Goal: Task Accomplishment & Management: Manage account settings

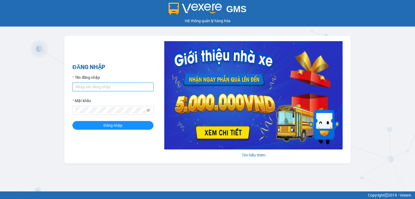
click at [84, 87] on input "Tên đăng nhập" at bounding box center [112, 86] width 81 height 9
type input "thao.nhuquynh"
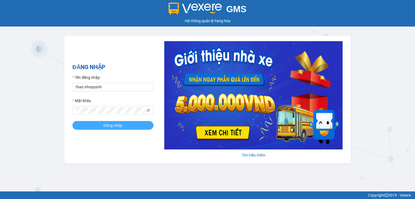
click at [99, 125] on button "Đăng nhập" at bounding box center [112, 125] width 81 height 9
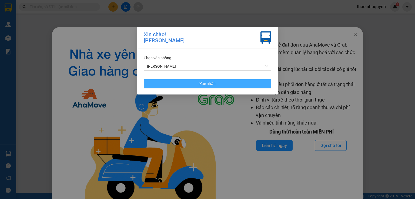
click at [193, 84] on button "Xác nhận" at bounding box center [208, 83] width 128 height 9
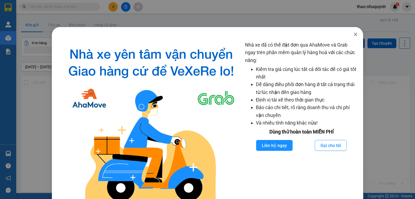
click at [354, 34] on icon "close" at bounding box center [356, 34] width 4 height 4
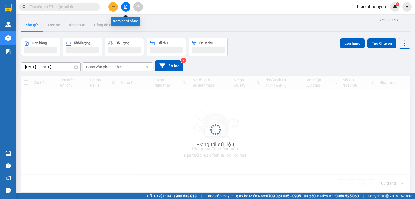
click at [127, 5] on icon "file-add" at bounding box center [126, 7] width 4 height 4
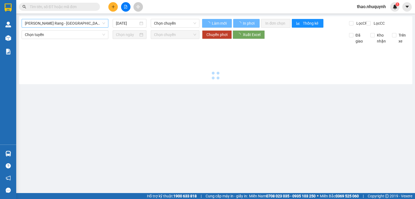
type input "12/09/2025"
click at [58, 23] on span "Phan Rang - Sài Gòn" at bounding box center [65, 23] width 80 height 8
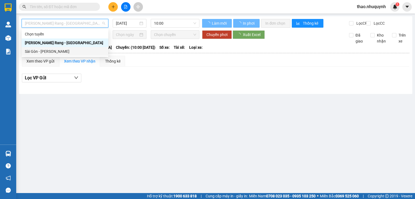
click at [47, 51] on div "Sài Gòn - Phan Rang" at bounding box center [65, 51] width 80 height 6
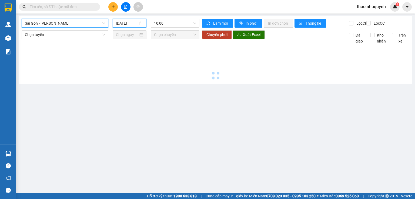
click at [127, 22] on input "12/09/2025" at bounding box center [127, 23] width 22 height 6
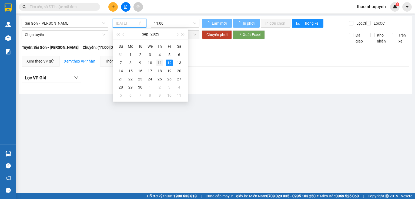
click at [158, 64] on div "11" at bounding box center [160, 62] width 6 height 6
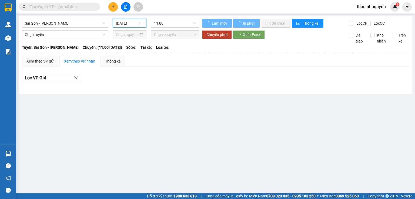
click at [123, 21] on input "12/09/2025" at bounding box center [127, 23] width 22 height 6
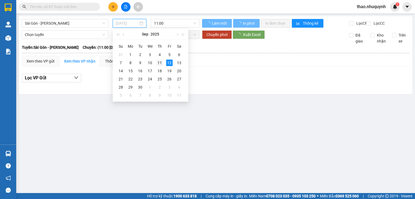
type input "11/09/2025"
click at [158, 62] on div "11" at bounding box center [160, 62] width 6 height 6
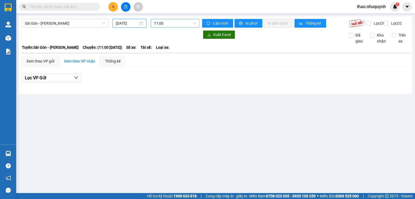
click at [169, 22] on span "11:00" at bounding box center [175, 23] width 42 height 8
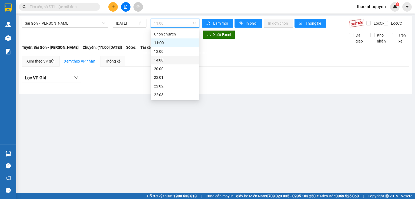
scroll to position [26, 0]
click at [161, 97] on div "22:06" at bounding box center [175, 95] width 42 height 6
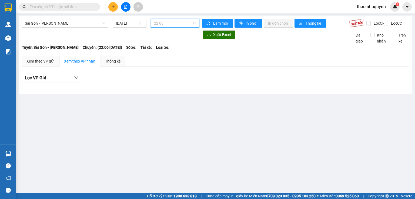
click at [175, 24] on span "22:06" at bounding box center [175, 23] width 42 height 8
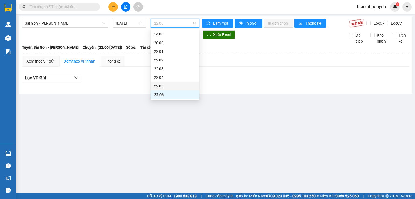
click at [161, 87] on div "22:05" at bounding box center [175, 86] width 42 height 6
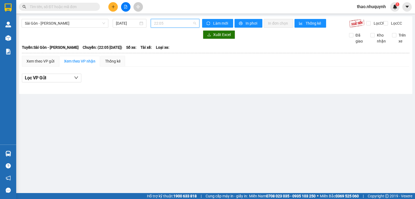
click at [177, 23] on span "22:05" at bounding box center [175, 23] width 42 height 8
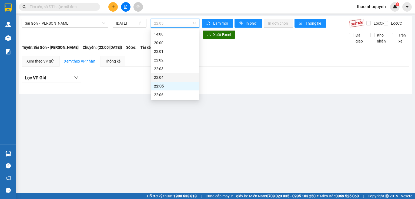
click at [161, 78] on div "22:04" at bounding box center [175, 77] width 42 height 6
click at [172, 23] on span "22:04" at bounding box center [175, 23] width 42 height 8
click at [162, 53] on div "22:01" at bounding box center [175, 51] width 42 height 6
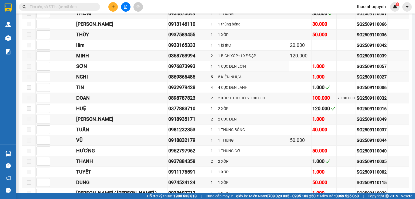
scroll to position [43, 0]
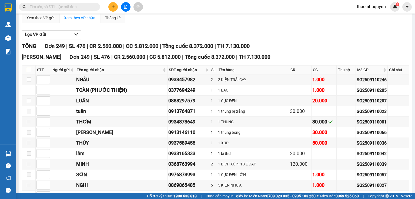
click at [29, 72] on input "checkbox" at bounding box center [29, 70] width 4 height 4
checkbox input "true"
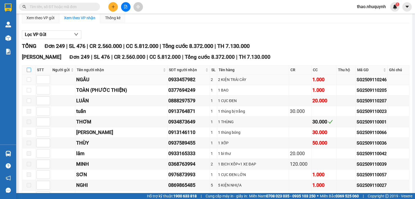
checkbox input "true"
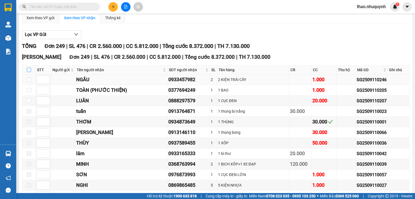
checkbox input "true"
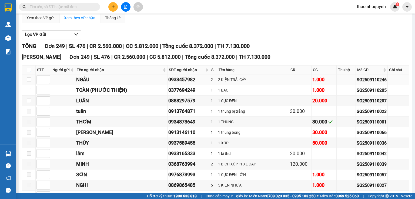
checkbox input "true"
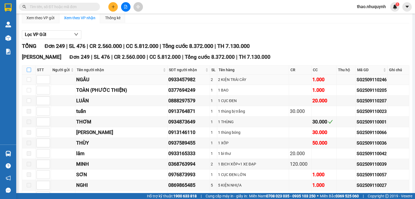
checkbox input "true"
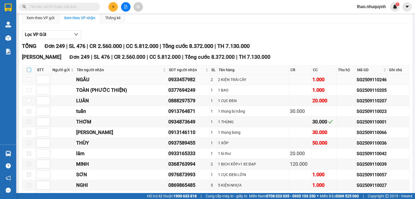
checkbox input "true"
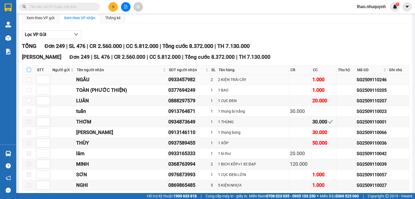
checkbox input "true"
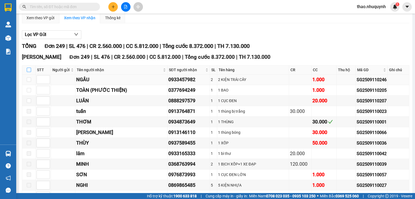
checkbox input "true"
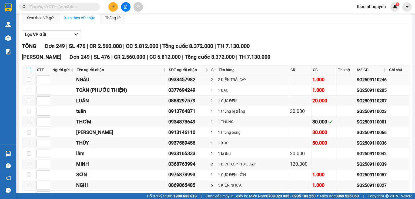
checkbox input "true"
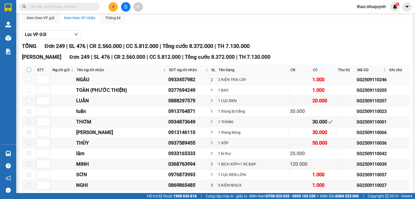
checkbox input "true"
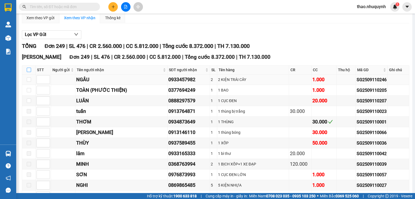
checkbox input "true"
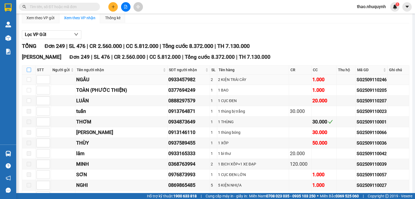
checkbox input "true"
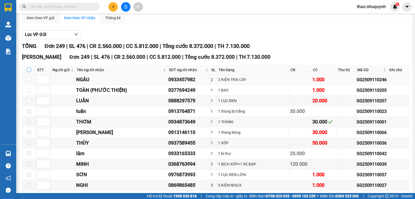
checkbox input "true"
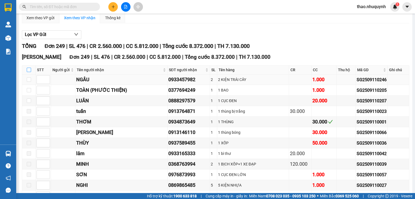
checkbox input "true"
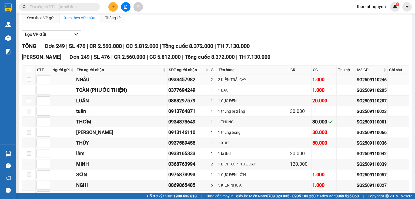
checkbox input "true"
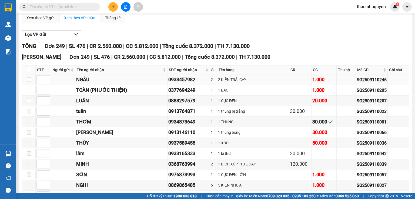
checkbox input "true"
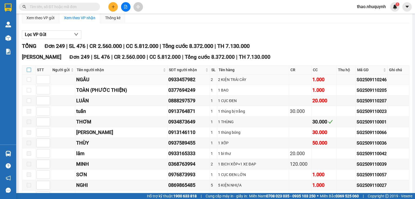
checkbox input "true"
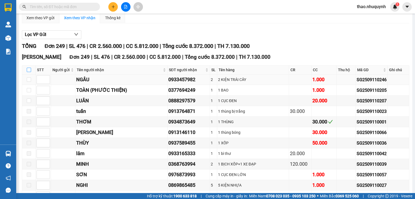
checkbox input "true"
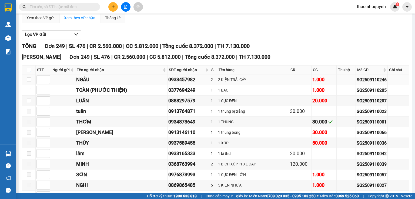
checkbox input "true"
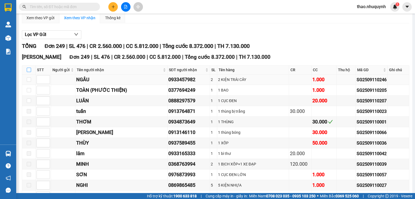
checkbox input "true"
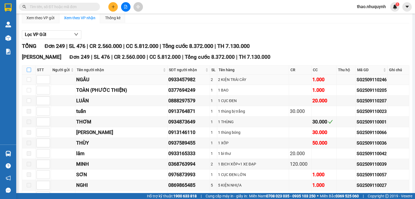
checkbox input "true"
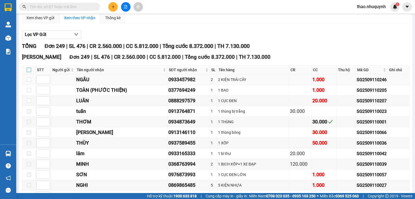
checkbox input "true"
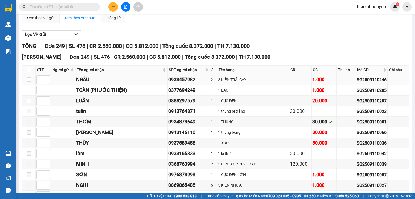
checkbox input "true"
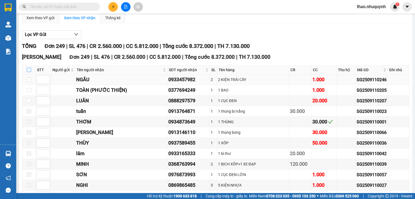
checkbox input "true"
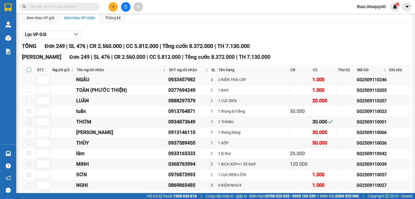
checkbox input "true"
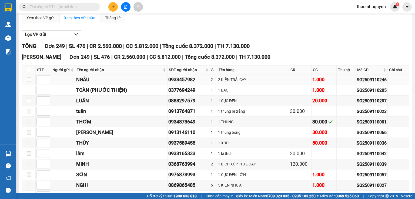
checkbox input "true"
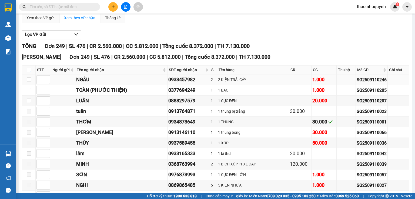
checkbox input "true"
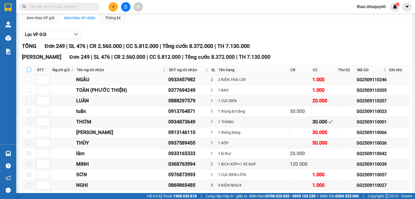
checkbox input "true"
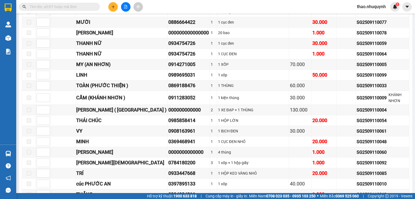
scroll to position [2549, 0]
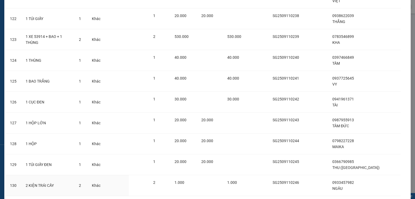
scroll to position [2710, 0]
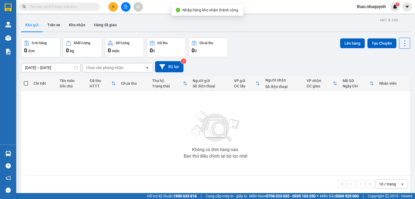
click at [92, 5] on input "text" at bounding box center [62, 7] width 64 height 6
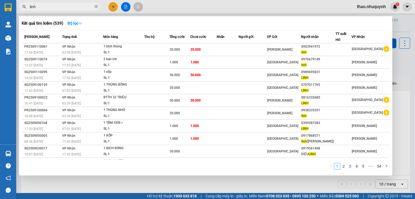
type input "linh"
click at [97, 7] on icon "close-circle" at bounding box center [96, 6] width 3 height 3
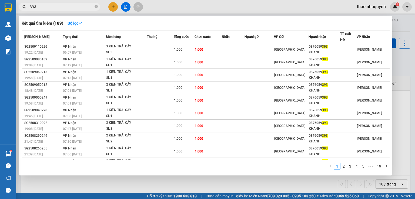
type input "393"
click at [97, 6] on icon "close-circle" at bounding box center [96, 6] width 3 height 3
type input "nguyên"
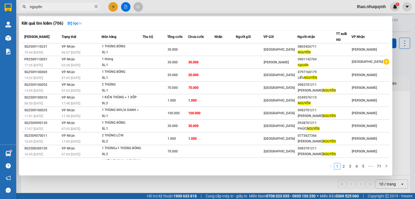
click at [95, 6] on icon "close-circle" at bounding box center [96, 6] width 3 height 3
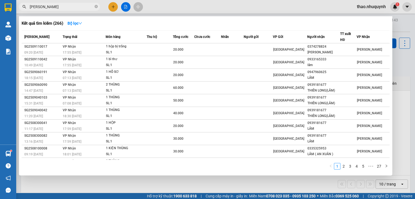
type input "lâm minh"
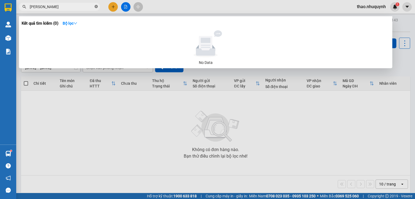
click at [97, 6] on icon "close-circle" at bounding box center [96, 6] width 3 height 3
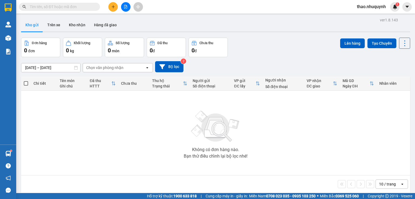
click at [56, 6] on input "text" at bounding box center [62, 7] width 64 height 6
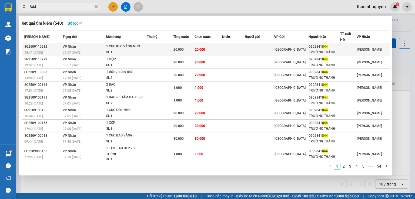
type input "844"
drag, startPoint x: 111, startPoint y: 48, endPoint x: 124, endPoint y: 68, distance: 23.6
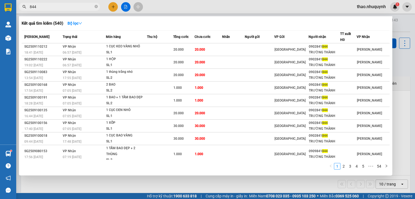
click at [111, 49] on div "1 CỤC KEO VÀNG NHỎ" at bounding box center [126, 47] width 41 height 6
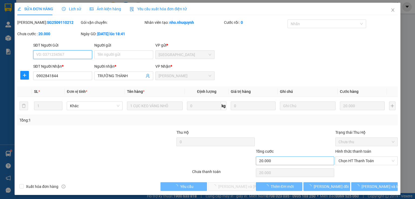
type input "0902841844"
type input "TRƯỜNG THÀNH"
type input "20.000"
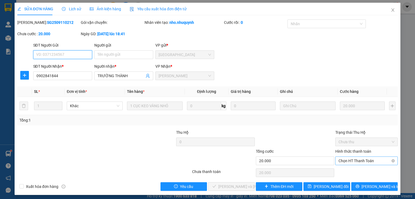
click at [344, 161] on span "Chọn HT Thanh Toán" at bounding box center [367, 161] width 56 height 8
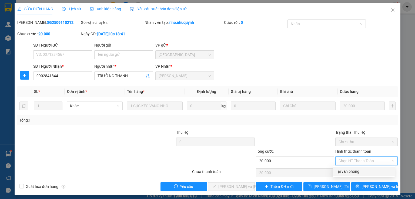
drag, startPoint x: 341, startPoint y: 171, endPoint x: 247, endPoint y: 185, distance: 95.0
click at [340, 170] on div "Tại văn phòng" at bounding box center [364, 171] width 56 height 6
type input "0"
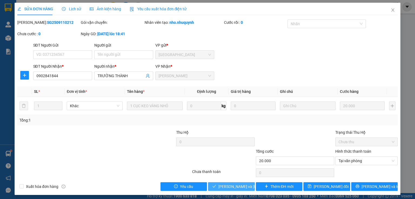
click at [239, 185] on span "[PERSON_NAME] và [PERSON_NAME] hàng" at bounding box center [254, 186] width 73 height 6
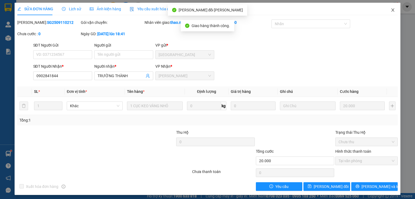
click at [391, 11] on icon "close" at bounding box center [393, 10] width 4 height 4
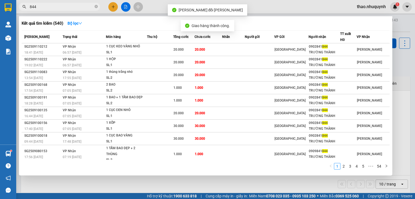
click at [55, 7] on input "844" at bounding box center [62, 7] width 64 height 6
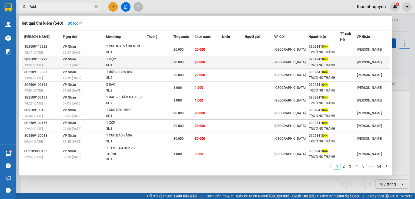
click at [141, 61] on div "1 HỘP" at bounding box center [126, 59] width 41 height 6
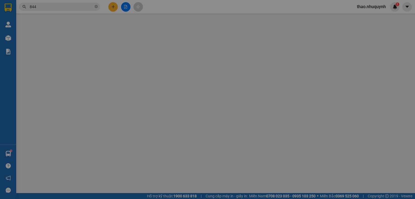
type input "0902841844"
type input "TRƯỜNG THÀNH"
type input "20.000"
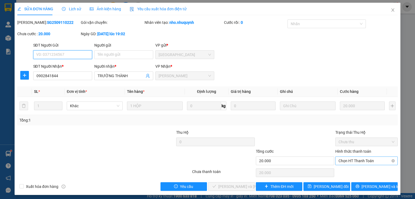
click at [342, 161] on span "Chọn HT Thanh Toán" at bounding box center [367, 161] width 56 height 8
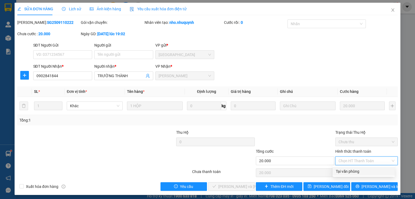
drag, startPoint x: 341, startPoint y: 170, endPoint x: 232, endPoint y: 183, distance: 109.4
click at [340, 170] on div "Tại văn phòng" at bounding box center [364, 171] width 56 height 6
type input "0"
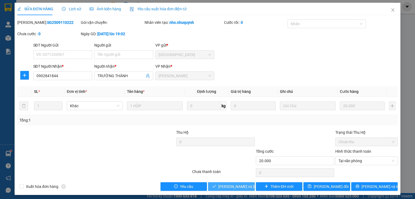
click at [225, 185] on span "[PERSON_NAME] và [PERSON_NAME] hàng" at bounding box center [254, 186] width 73 height 6
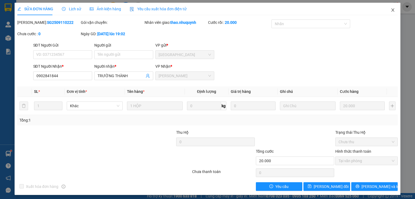
click at [391, 10] on icon "close" at bounding box center [393, 10] width 4 height 4
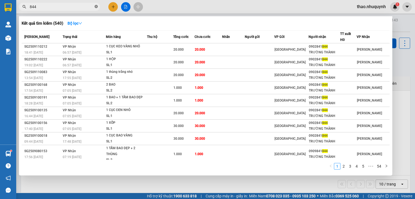
click at [96, 6] on icon "close-circle" at bounding box center [96, 6] width 3 height 3
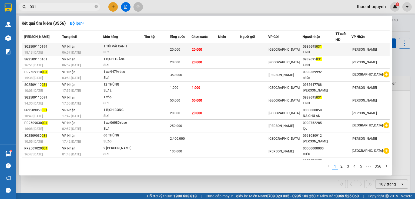
type input "031"
click at [136, 47] on div "1 TÚI VẢI XANH" at bounding box center [124, 47] width 41 height 6
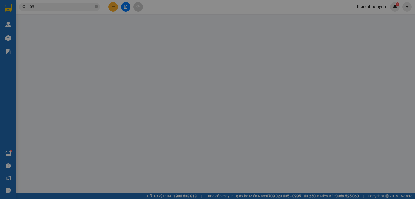
type input "0989695031"
type input "LINH"
type input "20.000"
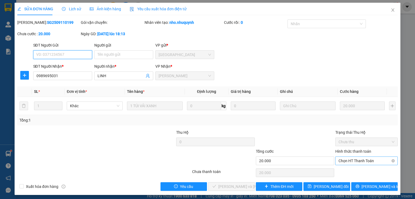
click at [344, 159] on span "Chọn HT Thanh Toán" at bounding box center [367, 161] width 56 height 8
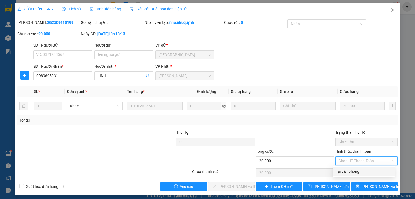
click at [343, 170] on div "Tại văn phòng" at bounding box center [364, 171] width 56 height 6
type input "0"
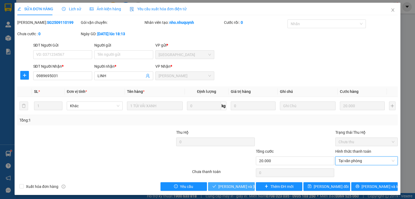
click at [224, 183] on span "[PERSON_NAME] và [PERSON_NAME] hàng" at bounding box center [254, 186] width 73 height 6
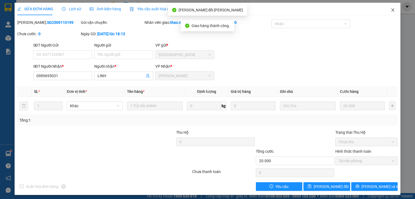
click at [392, 11] on icon "close" at bounding box center [393, 9] width 3 height 3
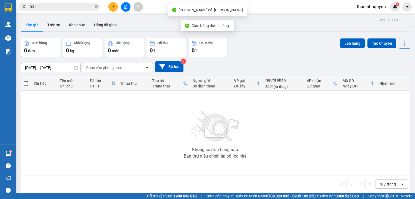
click at [52, 8] on input "031" at bounding box center [62, 7] width 64 height 6
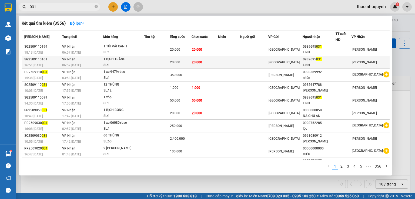
click at [236, 62] on td at bounding box center [229, 62] width 22 height 13
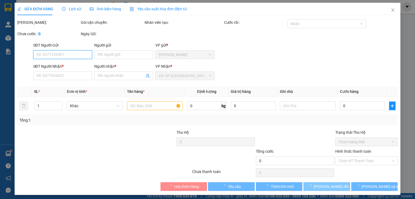
type input "0989695031"
type input "LINH"
type input "20.000"
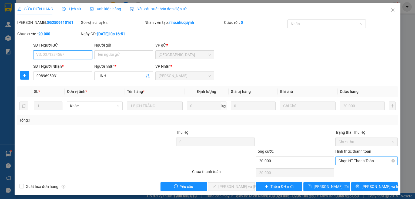
click at [350, 160] on span "Chọn HT Thanh Toán" at bounding box center [367, 161] width 56 height 8
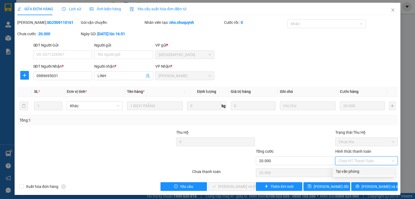
drag, startPoint x: 345, startPoint y: 171, endPoint x: 261, endPoint y: 171, distance: 84.1
click at [345, 171] on div "Tại văn phòng" at bounding box center [364, 171] width 56 height 6
type input "0"
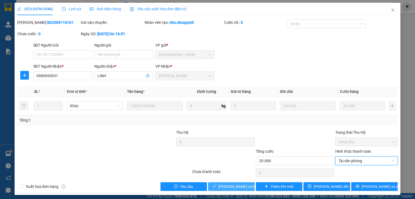
click at [235, 184] on span "[PERSON_NAME] và [PERSON_NAME] hàng" at bounding box center [254, 186] width 73 height 6
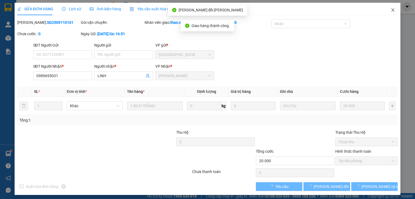
click at [392, 10] on icon "close" at bounding box center [393, 9] width 3 height 3
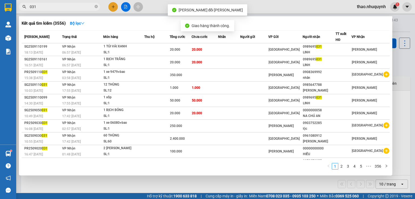
click at [78, 7] on input "031" at bounding box center [62, 7] width 64 height 6
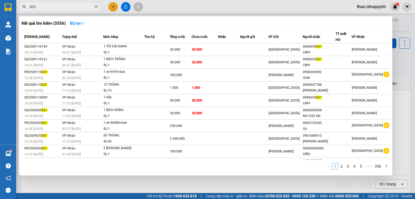
drag, startPoint x: 97, startPoint y: 7, endPoint x: 94, endPoint y: 7, distance: 3.8
click at [97, 7] on icon "close-circle" at bounding box center [96, 6] width 3 height 3
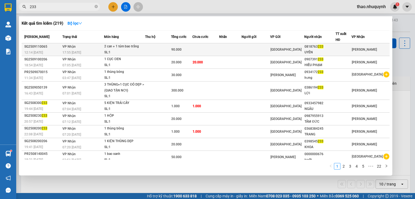
type input "233"
click at [106, 50] on td "2 can + 1 túm bao trắng SL: 1" at bounding box center [124, 49] width 41 height 13
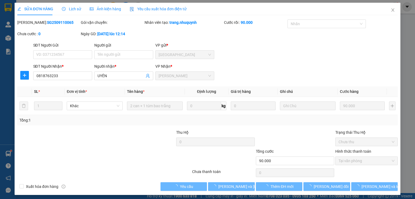
type input "0818763233"
type input "UYÊN"
type input "90.000"
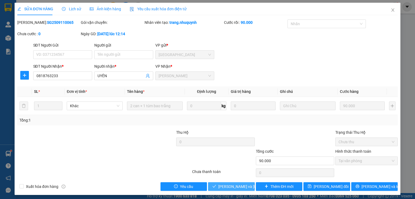
click at [228, 187] on span "[PERSON_NAME] và [PERSON_NAME] hàng" at bounding box center [254, 186] width 73 height 6
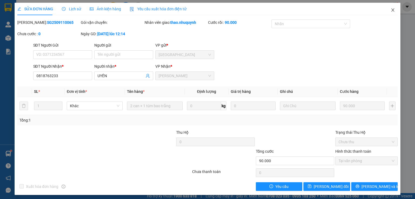
click at [391, 10] on icon "close" at bounding box center [393, 10] width 4 height 4
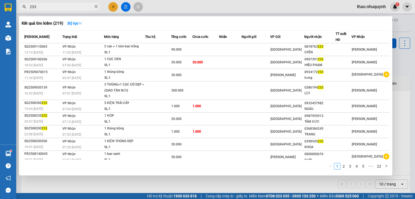
click at [94, 4] on span "233" at bounding box center [59, 7] width 81 height 8
click at [96, 6] on icon "close-circle" at bounding box center [96, 6] width 3 height 3
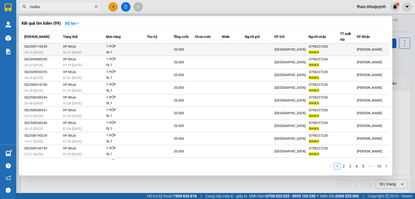
type input "maika"
click at [165, 50] on td at bounding box center [160, 49] width 26 height 13
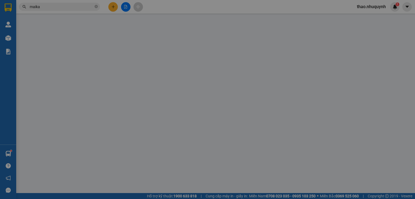
type input "0798227228"
type input "MAIKA"
type input "20.000"
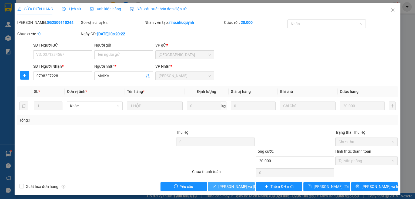
click at [231, 185] on span "[PERSON_NAME] và [PERSON_NAME] hàng" at bounding box center [254, 186] width 73 height 6
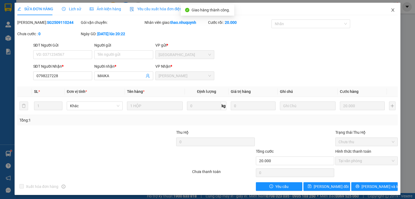
click at [392, 9] on icon "close" at bounding box center [393, 10] width 4 height 4
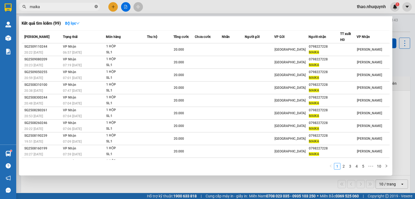
click at [96, 6] on icon "close-circle" at bounding box center [96, 6] width 3 height 3
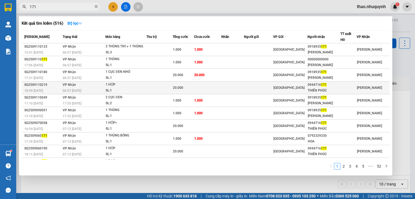
type input "171"
click at [156, 88] on td at bounding box center [160, 87] width 26 height 13
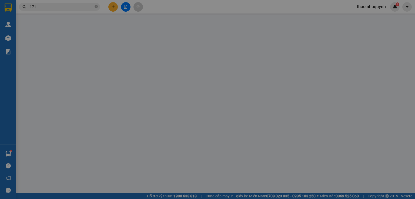
type input "0944716171"
type input "THIÊN PHÚC"
type input "20.000"
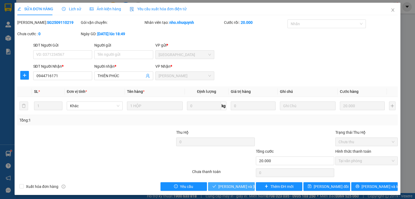
click at [227, 186] on span "[PERSON_NAME] và [PERSON_NAME] hàng" at bounding box center [254, 186] width 73 height 6
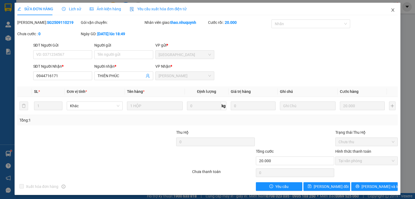
click at [391, 11] on icon "close" at bounding box center [393, 10] width 4 height 4
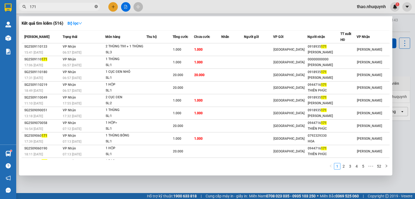
click at [96, 6] on icon "close-circle" at bounding box center [96, 6] width 3 height 3
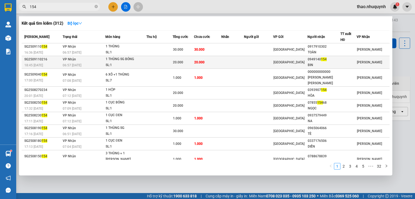
type input "154"
click at [169, 63] on td at bounding box center [160, 62] width 26 height 13
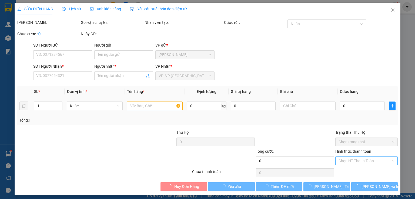
type input "0949140154"
type input "BIN"
type input "20.000"
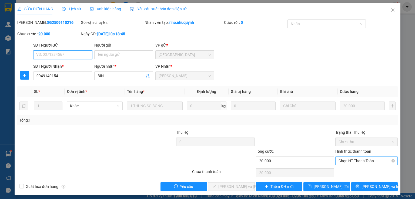
click at [347, 158] on span "Chọn HT Thanh Toán" at bounding box center [367, 161] width 56 height 8
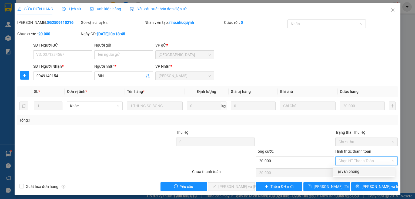
click at [340, 171] on div "Tại văn phòng" at bounding box center [364, 171] width 56 height 6
type input "0"
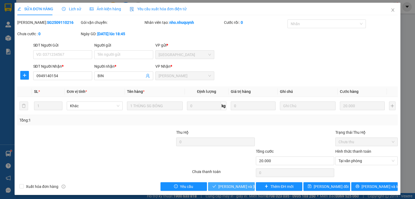
click at [241, 190] on button "[PERSON_NAME] và [PERSON_NAME] hàng" at bounding box center [231, 186] width 47 height 9
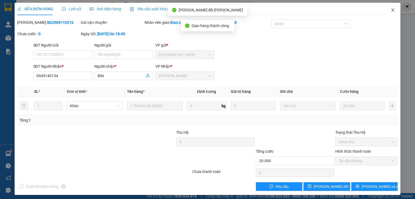
drag, startPoint x: 389, startPoint y: 10, endPoint x: 119, endPoint y: 16, distance: 270.2
click at [391, 11] on icon "close" at bounding box center [393, 10] width 4 height 4
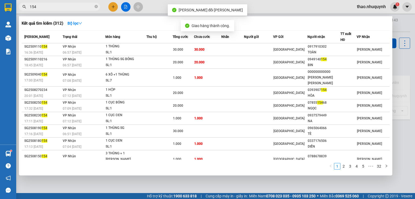
click at [72, 3] on span "154" at bounding box center [59, 7] width 81 height 8
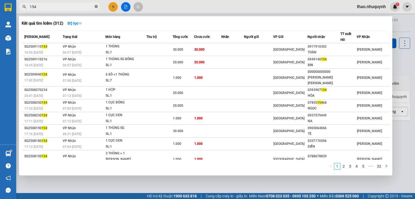
click at [95, 6] on icon "close-circle" at bounding box center [96, 6] width 3 height 3
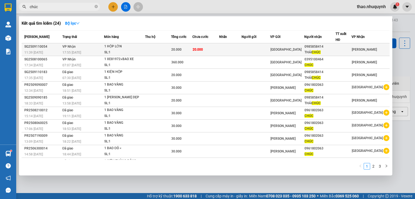
type input "chúc"
click at [109, 45] on div "1 HỘP LỚN" at bounding box center [124, 47] width 41 height 6
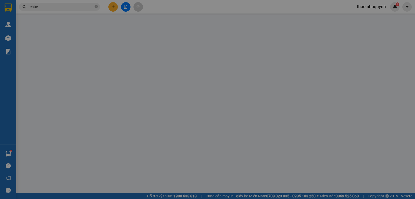
type input "0985858414"
type input "THÁI CHÚC"
type input "20.000"
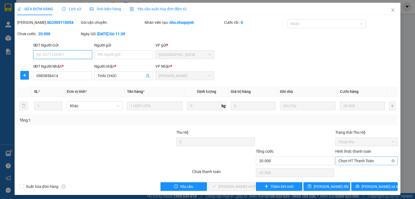
click at [343, 160] on span "Chọn HT Thanh Toán" at bounding box center [367, 161] width 56 height 8
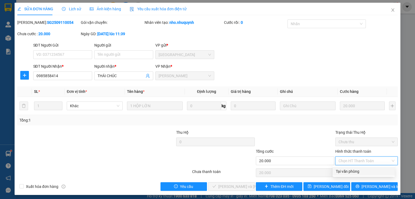
drag, startPoint x: 343, startPoint y: 170, endPoint x: 264, endPoint y: 194, distance: 82.2
click at [343, 170] on div "Tại văn phòng" at bounding box center [364, 171] width 56 height 6
type input "0"
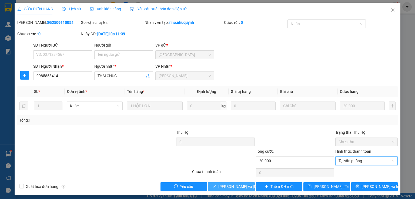
click at [225, 185] on span "[PERSON_NAME] và [PERSON_NAME] hàng" at bounding box center [254, 186] width 73 height 6
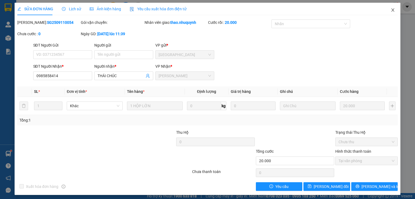
drag, startPoint x: 391, startPoint y: 10, endPoint x: 359, endPoint y: 2, distance: 32.7
click at [391, 10] on icon "close" at bounding box center [393, 10] width 4 height 4
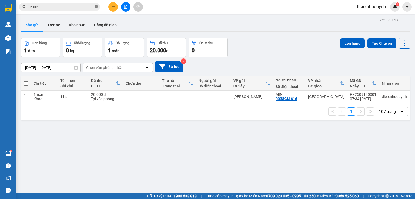
click at [95, 6] on icon "close-circle" at bounding box center [96, 6] width 3 height 3
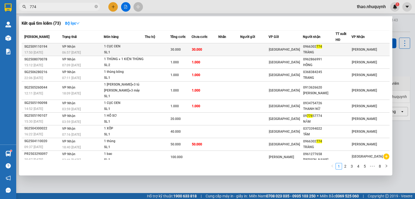
type input "774"
click at [198, 50] on span "30.000" at bounding box center [197, 50] width 10 height 4
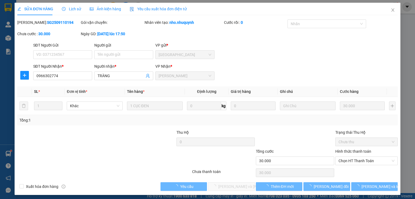
type input "0966302774"
type input "TRÀNG"
type input "30.000"
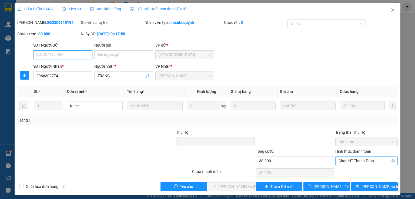
click at [352, 161] on span "Chọn HT Thanh Toán" at bounding box center [367, 161] width 56 height 8
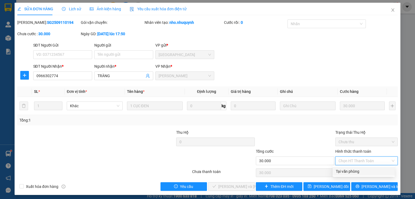
click at [350, 169] on div "Tại văn phòng" at bounding box center [364, 171] width 56 height 6
type input "0"
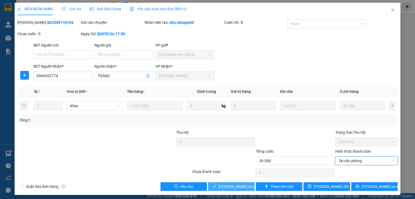
click at [225, 185] on span "[PERSON_NAME] và [PERSON_NAME] hàng" at bounding box center [254, 186] width 73 height 6
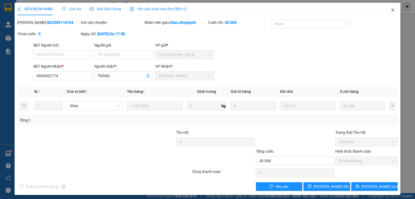
click at [391, 10] on icon "close" at bounding box center [393, 10] width 4 height 4
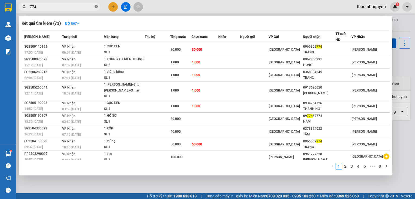
click at [97, 8] on icon "close-circle" at bounding box center [96, 6] width 3 height 3
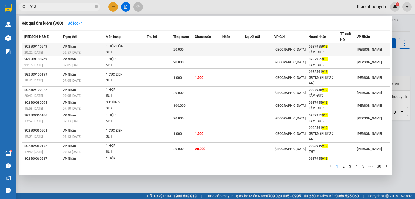
type input "913"
click at [134, 45] on div "1 HỘP LỚN" at bounding box center [126, 47] width 41 height 6
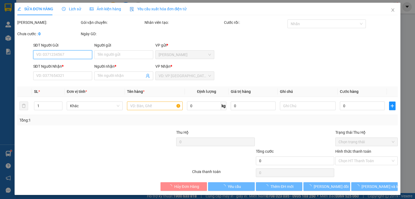
type input "0987955913"
type input "TÂM ĐỨC"
type input "20.000"
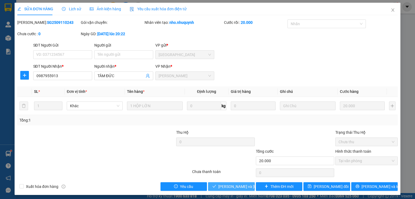
drag, startPoint x: 231, startPoint y: 187, endPoint x: 294, endPoint y: 90, distance: 115.6
click at [237, 185] on span "[PERSON_NAME] và [PERSON_NAME] hàng" at bounding box center [254, 186] width 73 height 6
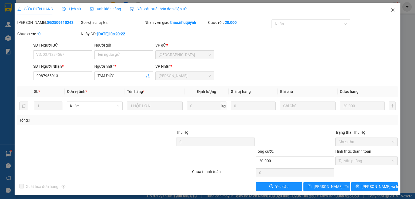
click at [392, 10] on icon "close" at bounding box center [393, 9] width 3 height 3
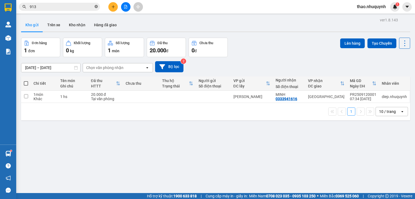
click at [97, 6] on icon "close-circle" at bounding box center [96, 6] width 3 height 3
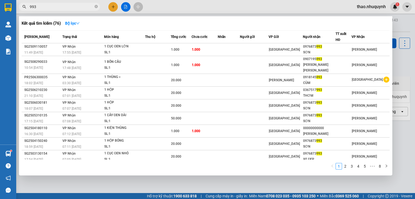
type input "993"
click at [95, 7] on icon "close-circle" at bounding box center [96, 6] width 3 height 3
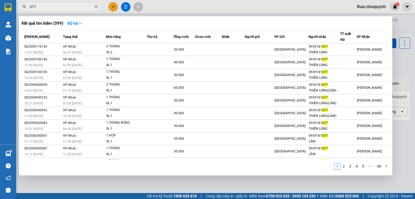
type input "677"
click at [96, 6] on icon "close-circle" at bounding box center [96, 6] width 3 height 3
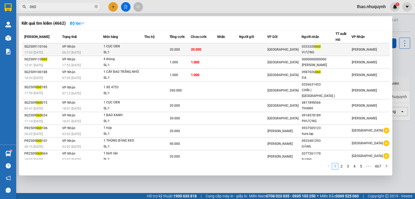
type input "060"
click at [89, 48] on td "[PERSON_NAME] 06:57 [DATE]" at bounding box center [82, 49] width 42 height 13
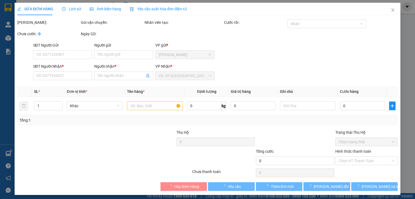
type input "0333328060"
type input "VƯƠNG"
type input "20.000"
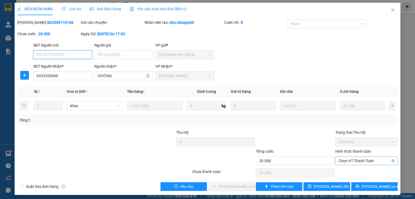
click at [342, 159] on span "Chọn HT Thanh Toán" at bounding box center [367, 161] width 56 height 8
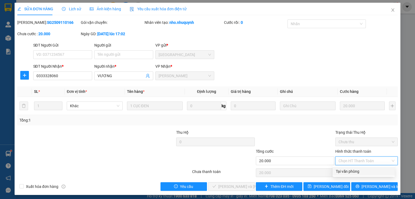
click at [342, 172] on div "Tại văn phòng" at bounding box center [364, 171] width 56 height 6
type input "0"
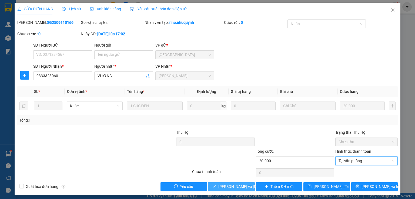
drag, startPoint x: 238, startPoint y: 188, endPoint x: 22, endPoint y: 4, distance: 283.3
click at [236, 184] on span "[PERSON_NAME] và [PERSON_NAME] hàng" at bounding box center [254, 186] width 73 height 6
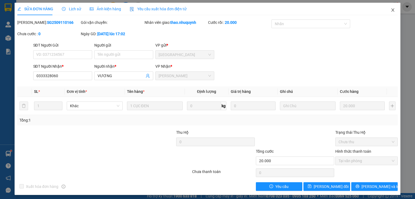
click at [392, 10] on icon "close" at bounding box center [393, 10] width 4 height 4
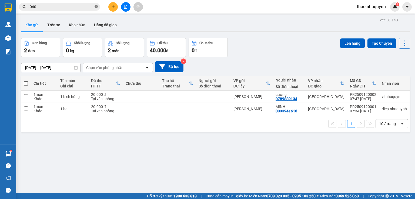
click at [96, 6] on icon "close-circle" at bounding box center [96, 6] width 3 height 3
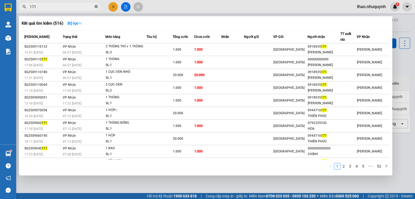
click at [96, 7] on icon "close-circle" at bounding box center [96, 6] width 3 height 3
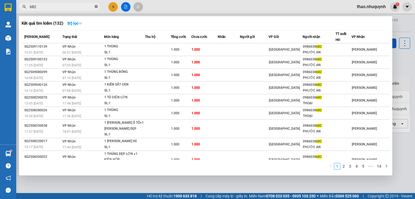
click at [96, 6] on icon "close-circle" at bounding box center [96, 6] width 3 height 3
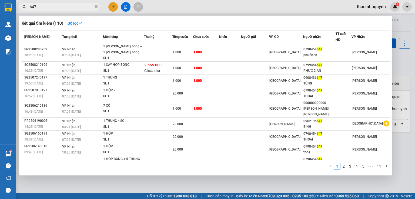
drag, startPoint x: 96, startPoint y: 6, endPoint x: 41, endPoint y: 6, distance: 54.6
click at [95, 6] on icon "close-circle" at bounding box center [96, 6] width 3 height 3
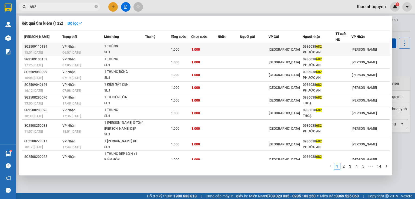
click at [144, 50] on div "SL: 1" at bounding box center [124, 52] width 41 height 6
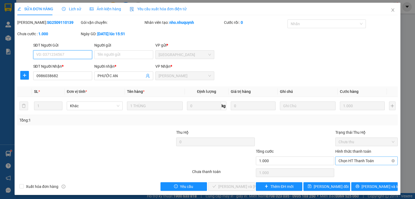
click at [344, 161] on span "Chọn HT Thanh Toán" at bounding box center [367, 161] width 56 height 8
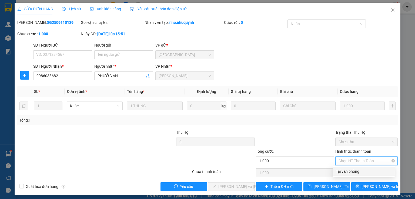
click at [346, 168] on div "Tại văn phòng" at bounding box center [364, 171] width 56 height 6
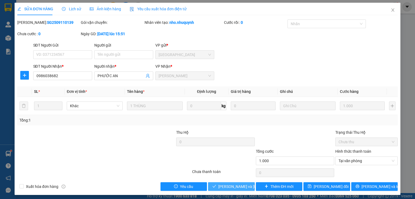
click at [229, 186] on span "[PERSON_NAME] và [PERSON_NAME] hàng" at bounding box center [254, 186] width 73 height 6
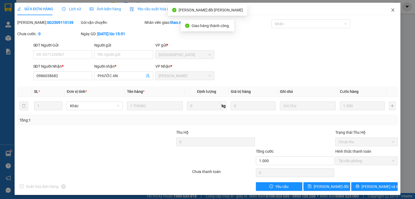
click at [391, 9] on icon "close" at bounding box center [393, 10] width 4 height 4
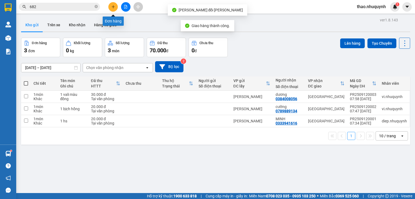
click at [112, 7] on icon "plus" at bounding box center [113, 7] width 4 height 4
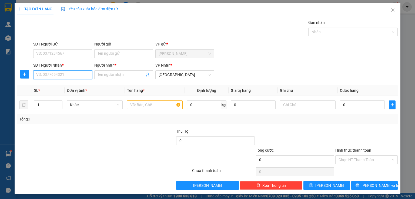
click at [79, 78] on input "SĐT Người Nhận *" at bounding box center [62, 74] width 59 height 9
click at [71, 82] on div "0931849112 - toàn phát" at bounding box center [67, 85] width 62 height 6
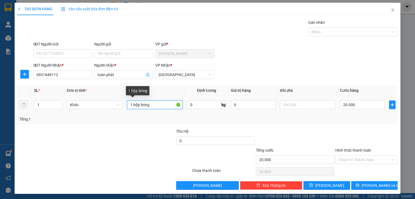
click at [158, 105] on input "1 hộp bóng" at bounding box center [155, 104] width 56 height 9
drag, startPoint x: 335, startPoint y: 158, endPoint x: 342, endPoint y: 160, distance: 6.9
click at [336, 158] on div "Chọn HT Thanh Toán" at bounding box center [367, 159] width 62 height 9
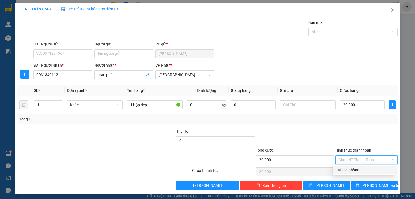
click at [344, 167] on div "Tại văn phòng" at bounding box center [364, 170] width 56 height 6
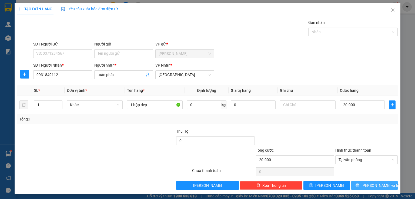
click at [353, 187] on button "[PERSON_NAME] và In" at bounding box center [375, 185] width 47 height 9
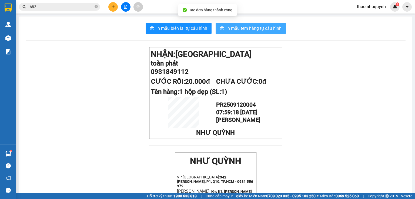
click at [253, 29] on span "In mẫu tem hàng tự cấu hình" at bounding box center [254, 28] width 55 height 7
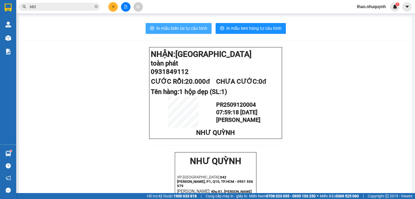
click at [187, 30] on span "In mẫu biên lai tự cấu hình" at bounding box center [182, 28] width 51 height 7
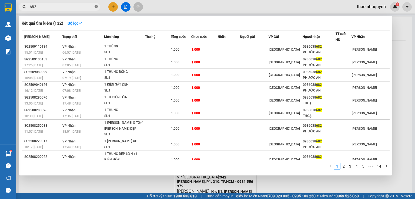
click at [95, 6] on icon "close-circle" at bounding box center [96, 6] width 3 height 3
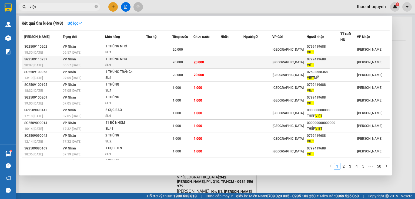
click at [139, 60] on div "1 THÙNG NHỎ" at bounding box center [125, 59] width 41 height 6
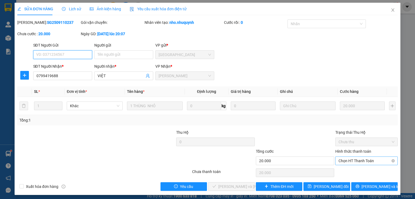
click at [348, 160] on span "Chọn HT Thanh Toán" at bounding box center [367, 161] width 56 height 8
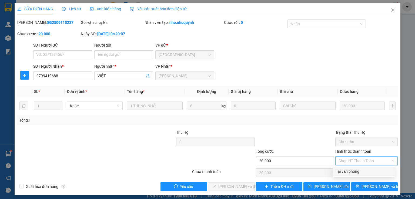
click at [342, 172] on div "Tại văn phòng" at bounding box center [364, 171] width 56 height 6
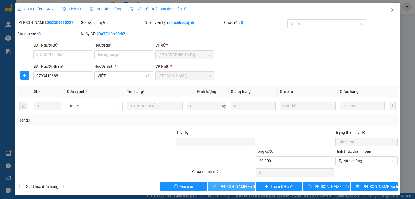
click at [228, 186] on span "[PERSON_NAME] và [PERSON_NAME] hàng" at bounding box center [254, 186] width 73 height 6
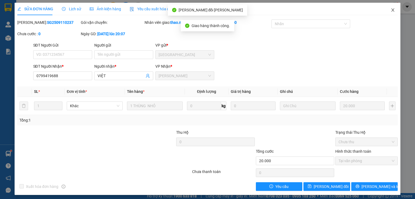
click at [391, 10] on icon "close" at bounding box center [393, 10] width 4 height 4
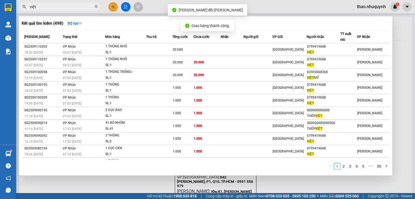
click at [55, 5] on input "việt" at bounding box center [62, 7] width 64 height 6
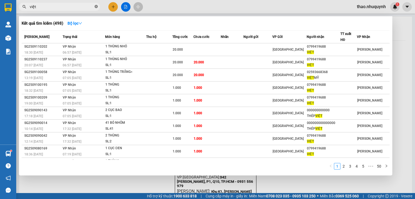
click at [96, 6] on icon "close-circle" at bounding box center [96, 6] width 3 height 3
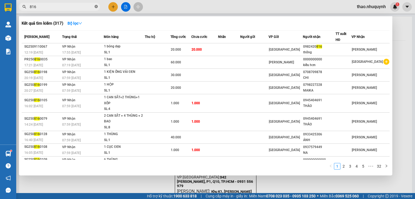
click at [95, 7] on icon "close-circle" at bounding box center [96, 6] width 3 height 3
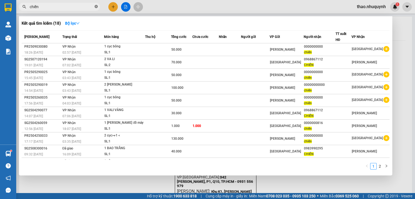
click at [97, 5] on icon "close-circle" at bounding box center [96, 6] width 3 height 3
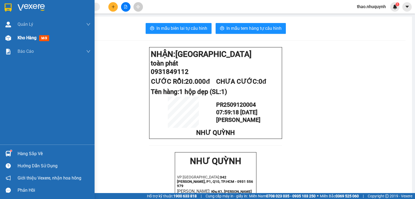
click at [32, 36] on span "Kho hàng" at bounding box center [27, 37] width 19 height 5
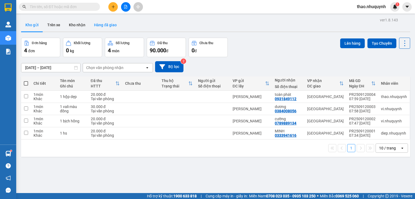
click at [102, 24] on button "Hàng đã giao" at bounding box center [105, 24] width 31 height 13
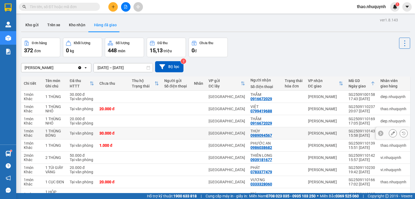
scroll to position [43, 0]
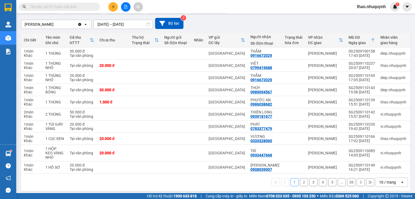
click at [392, 185] on div "10 / trang" at bounding box center [387, 181] width 17 height 5
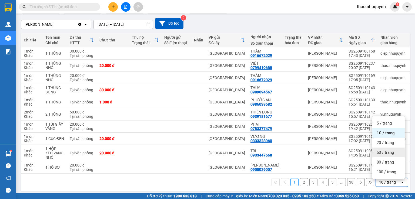
scroll to position [47, 0]
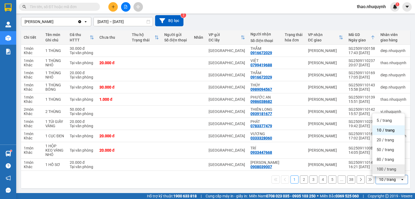
click at [385, 167] on span "100 / trang" at bounding box center [386, 168] width 19 height 5
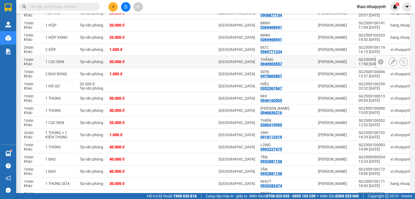
scroll to position [1064, 0]
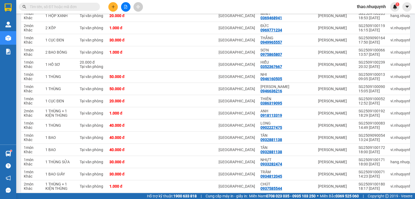
click at [48, 2] on div "Kết quả tìm kiếm ( 18 ) Bộ lọc Mã ĐH Trạng thái Món hàng Thu hộ Tổng cước Chưa …" at bounding box center [52, 6] width 105 height 9
click at [47, 6] on input "text" at bounding box center [62, 7] width 64 height 6
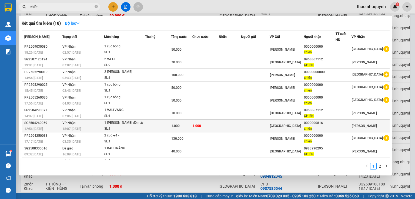
scroll to position [9, 0]
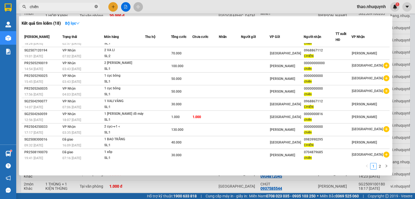
click at [96, 6] on icon "close-circle" at bounding box center [96, 6] width 3 height 3
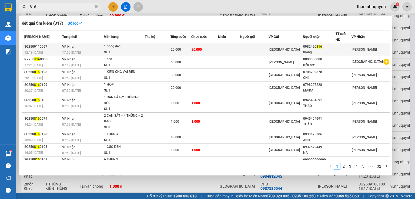
click at [145, 49] on div "1 bóng dẹp" at bounding box center [124, 47] width 41 height 6
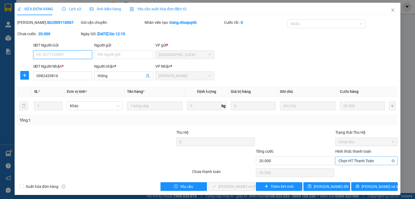
click at [354, 161] on span "Chọn HT Thanh Toán" at bounding box center [367, 161] width 56 height 8
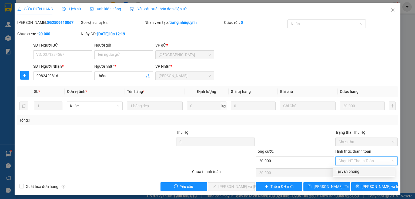
click at [352, 170] on div "Tại văn phòng" at bounding box center [364, 171] width 56 height 6
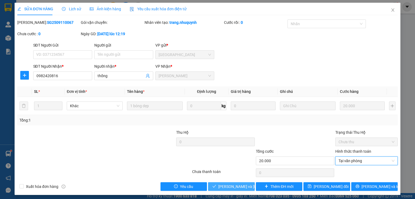
click at [221, 185] on span "[PERSON_NAME] và [PERSON_NAME] hàng" at bounding box center [254, 186] width 73 height 6
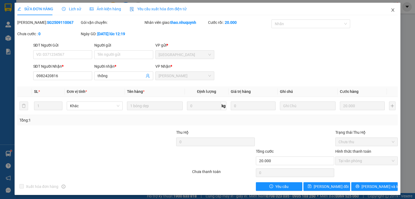
click at [391, 12] on icon "close" at bounding box center [393, 10] width 4 height 4
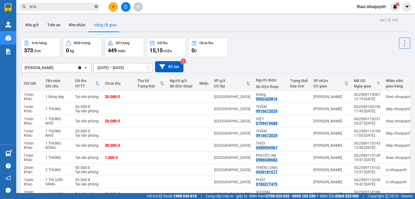
click at [95, 7] on icon "close-circle" at bounding box center [96, 6] width 3 height 3
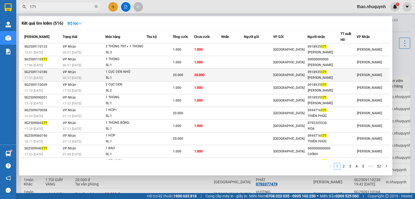
type input "171"
click at [150, 72] on td at bounding box center [160, 75] width 26 height 13
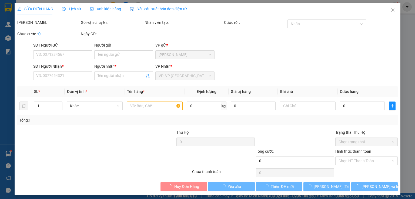
type input "0918935171"
type input "NGỌC MINH"
type input "20.000"
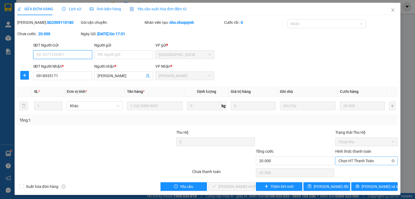
click at [343, 160] on span "Chọn HT Thanh Toán" at bounding box center [367, 161] width 56 height 8
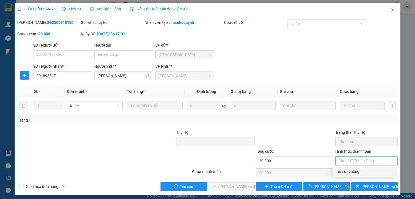
click at [346, 171] on div "Tại văn phòng" at bounding box center [364, 171] width 56 height 6
type input "0"
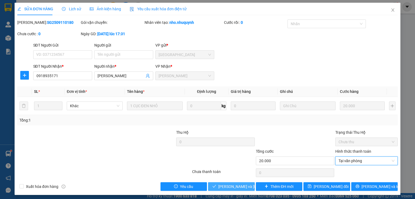
click at [231, 186] on span "[PERSON_NAME] và [PERSON_NAME] hàng" at bounding box center [254, 186] width 73 height 6
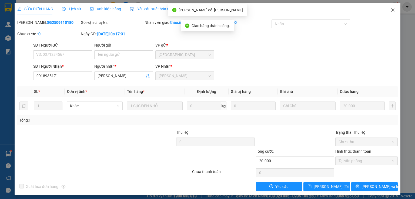
click at [392, 11] on icon "close" at bounding box center [393, 9] width 3 height 3
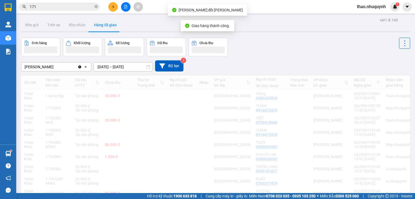
click at [389, 10] on span "thao.nhuquynh" at bounding box center [372, 6] width 38 height 7
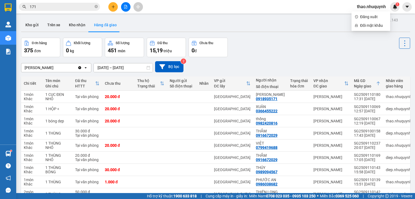
click at [78, 6] on input "171" at bounding box center [62, 7] width 64 height 6
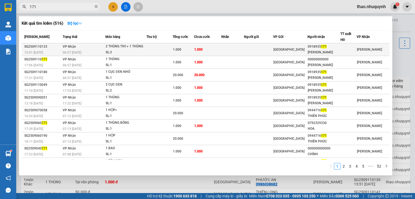
click at [149, 51] on td at bounding box center [160, 49] width 26 height 13
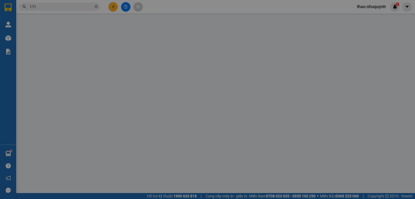
type input "0918935171"
type input "NGỌC MINH"
type input "1.000"
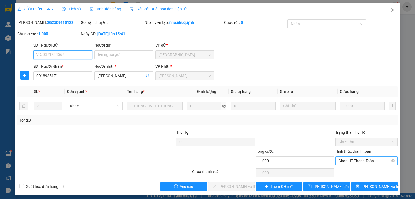
click at [339, 161] on span "Chọn HT Thanh Toán" at bounding box center [367, 161] width 56 height 8
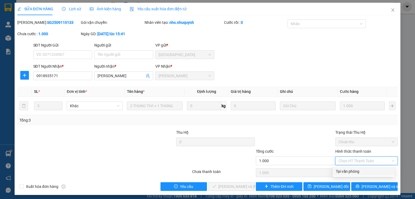
click at [342, 170] on div "Tại văn phòng" at bounding box center [364, 171] width 56 height 6
type input "0"
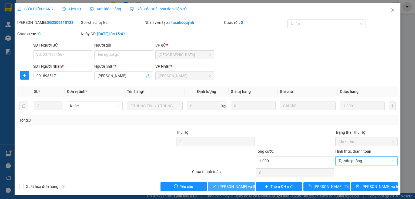
click at [227, 186] on span "[PERSON_NAME] và [PERSON_NAME] hàng" at bounding box center [254, 186] width 73 height 6
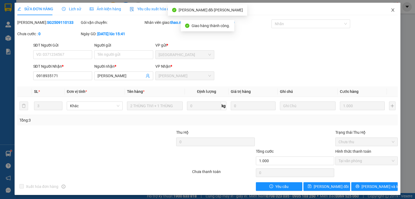
click at [387, 10] on span "Close" at bounding box center [393, 10] width 15 height 15
click at [390, 10] on span "thao.nhuquynh" at bounding box center [372, 6] width 38 height 7
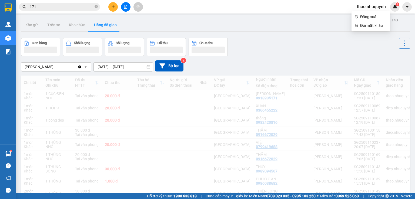
click at [57, 6] on input "171" at bounding box center [62, 7] width 64 height 6
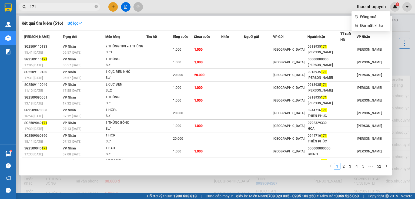
click at [53, 9] on input "171" at bounding box center [62, 7] width 64 height 6
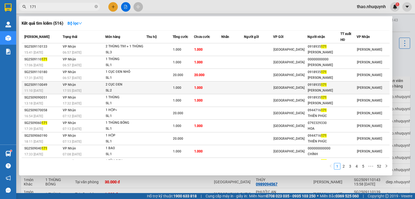
click at [173, 85] on td at bounding box center [160, 87] width 26 height 13
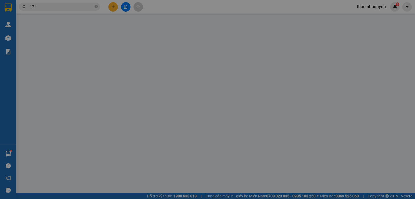
type input "0918935171"
type input "NGỌC MINH"
type input "1.000"
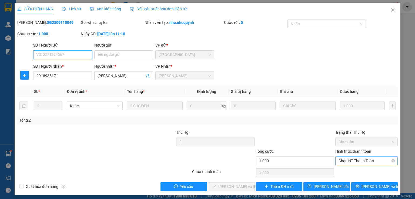
click at [339, 160] on span "Chọn HT Thanh Toán" at bounding box center [367, 161] width 56 height 8
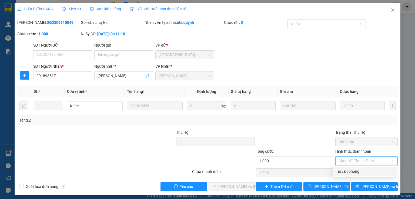
click at [340, 171] on div "Tại văn phòng" at bounding box center [364, 171] width 56 height 6
type input "0"
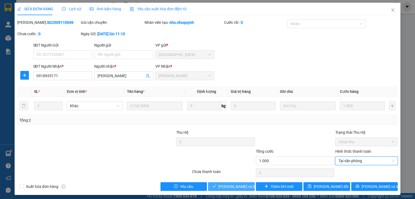
click at [231, 185] on span "[PERSON_NAME] và [PERSON_NAME] hàng" at bounding box center [254, 186] width 73 height 6
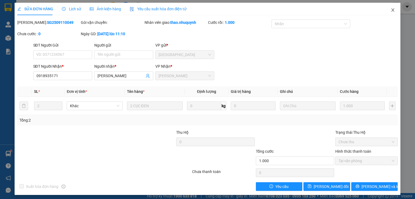
click at [391, 9] on icon "close" at bounding box center [393, 10] width 4 height 4
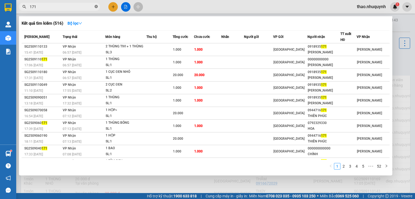
click at [96, 6] on icon "close-circle" at bounding box center [96, 6] width 3 height 3
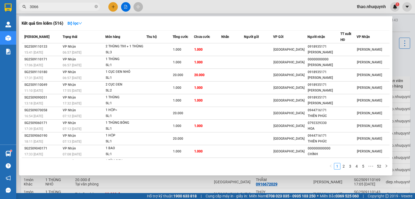
type input "3066"
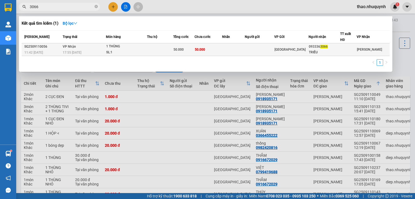
click at [129, 47] on div "1 THÙNG" at bounding box center [126, 47] width 41 height 6
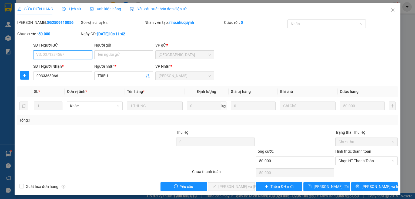
type input "0933363066"
type input "TRIỀU"
type input "50.000"
click at [354, 158] on span "Chọn HT Thanh Toán" at bounding box center [367, 161] width 56 height 8
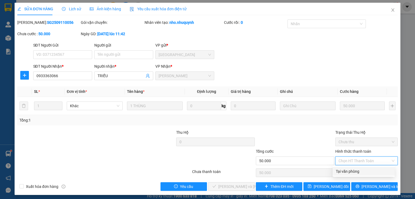
click at [346, 168] on div "Tại văn phòng" at bounding box center [364, 171] width 56 height 6
type input "0"
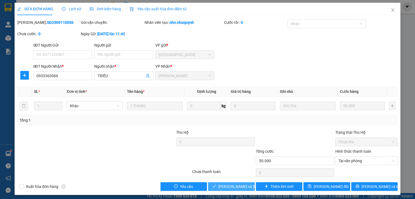
click at [230, 186] on span "[PERSON_NAME] và [PERSON_NAME] hàng" at bounding box center [254, 186] width 73 height 6
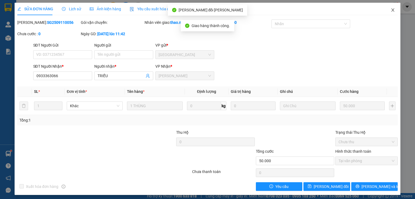
click at [391, 11] on icon "close" at bounding box center [393, 10] width 4 height 4
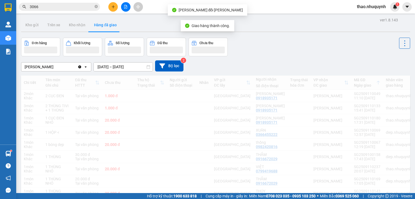
click at [390, 10] on span "thao.nhuquynh" at bounding box center [372, 6] width 38 height 7
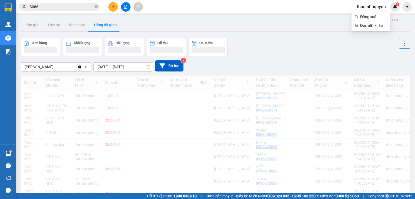
click at [94, 7] on span "3066" at bounding box center [59, 7] width 81 height 8
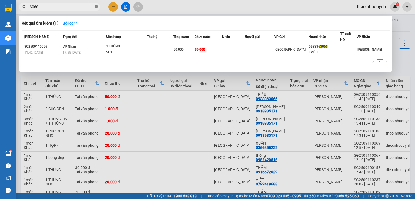
drag, startPoint x: 97, startPoint y: 6, endPoint x: 92, endPoint y: 7, distance: 5.1
click at [97, 6] on icon "close-circle" at bounding box center [96, 6] width 3 height 3
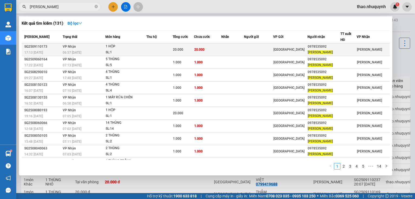
type input "vũ sơn"
click at [111, 49] on div "SL: 1" at bounding box center [126, 52] width 41 height 6
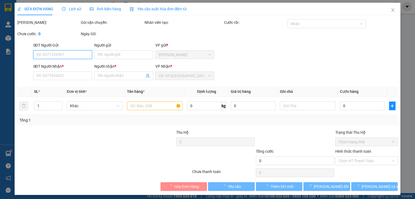
type input "0978535092"
type input "VŨ SƠN"
type input "20.000"
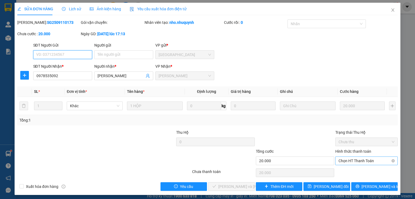
click at [349, 159] on span "Chọn HT Thanh Toán" at bounding box center [367, 161] width 56 height 8
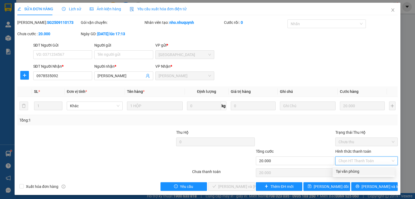
click at [349, 171] on div "Tại văn phòng" at bounding box center [364, 171] width 56 height 6
type input "0"
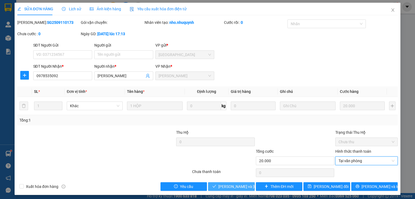
click at [224, 186] on span "[PERSON_NAME] và [PERSON_NAME] hàng" at bounding box center [254, 186] width 73 height 6
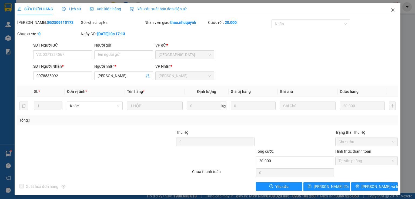
click at [392, 10] on icon "close" at bounding box center [393, 9] width 3 height 3
click at [389, 10] on div "thao.nhuquynh 1" at bounding box center [376, 6] width 47 height 9
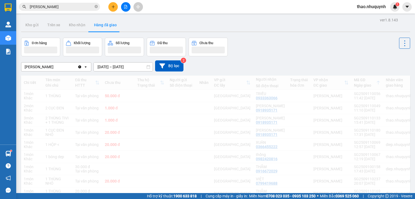
click at [96, 7] on icon "close-circle" at bounding box center [96, 6] width 3 height 3
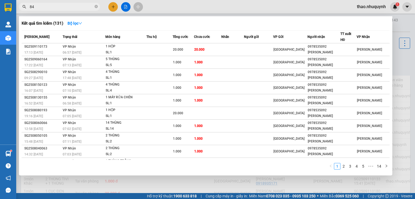
type input "847"
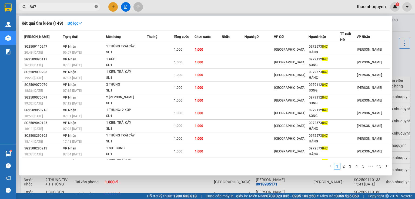
click at [96, 6] on icon "close-circle" at bounding box center [96, 6] width 3 height 3
type input "thuý"
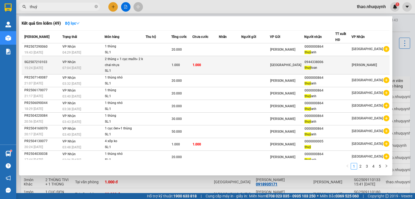
scroll to position [15, 0]
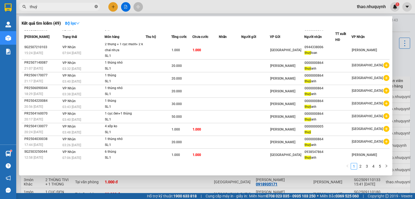
click at [95, 6] on icon "close-circle" at bounding box center [96, 6] width 3 height 3
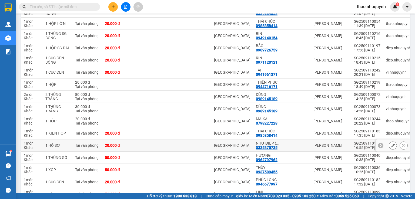
scroll to position [260, 0]
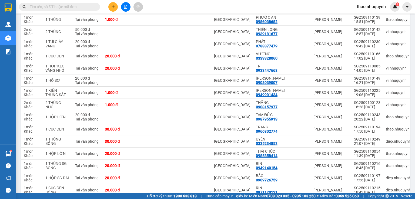
click at [89, 8] on input "text" at bounding box center [62, 7] width 64 height 6
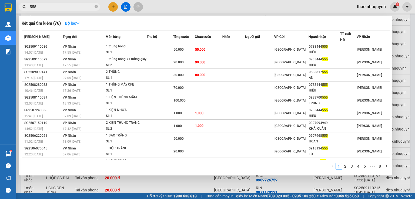
type input "555"
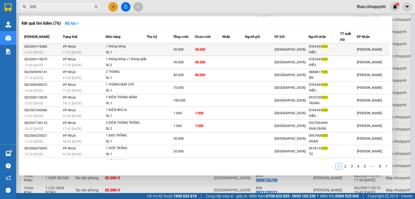
click at [153, 49] on td at bounding box center [160, 49] width 26 height 13
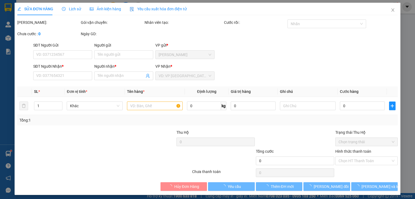
type input "0783444555"
type input "HIẾU"
type input "50.000"
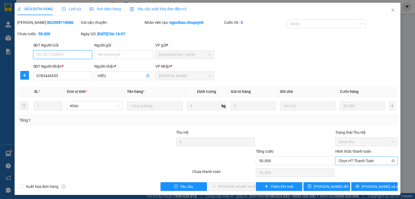
click at [343, 159] on span "Chọn HT Thanh Toán" at bounding box center [367, 161] width 56 height 8
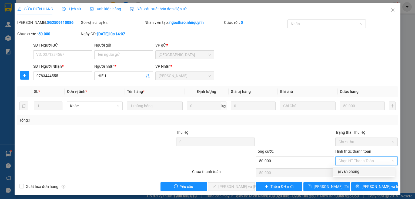
drag, startPoint x: 343, startPoint y: 170, endPoint x: 303, endPoint y: 180, distance: 41.6
click at [343, 170] on div "Tại văn phòng" at bounding box center [364, 171] width 56 height 6
type input "0"
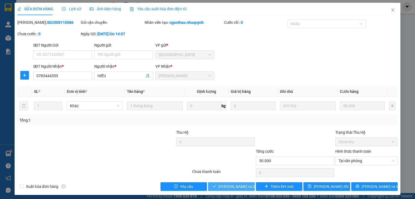
click at [237, 186] on span "[PERSON_NAME] và [PERSON_NAME] hàng" at bounding box center [254, 186] width 73 height 6
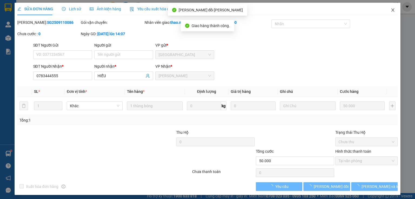
click at [391, 10] on icon "close" at bounding box center [393, 10] width 4 height 4
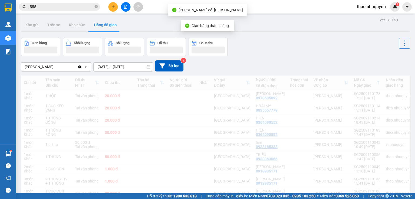
click at [52, 4] on input "555" at bounding box center [62, 7] width 64 height 6
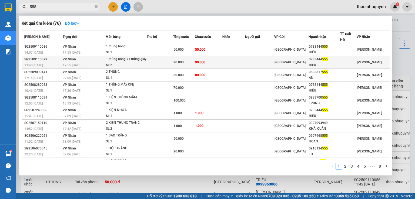
click at [148, 65] on td at bounding box center [160, 62] width 26 height 13
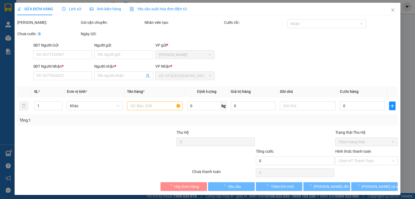
type input "0783444555"
type input "HIẾU"
type input "90.000"
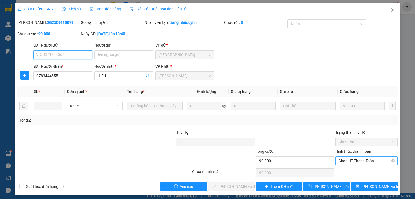
drag, startPoint x: 349, startPoint y: 158, endPoint x: 346, endPoint y: 164, distance: 6.3
click at [349, 159] on span "Chọn HT Thanh Toán" at bounding box center [367, 161] width 56 height 8
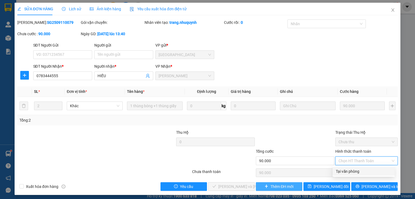
drag, startPoint x: 343, startPoint y: 173, endPoint x: 270, endPoint y: 184, distance: 73.0
click at [341, 173] on div "Tại văn phòng" at bounding box center [364, 171] width 56 height 6
type input "0"
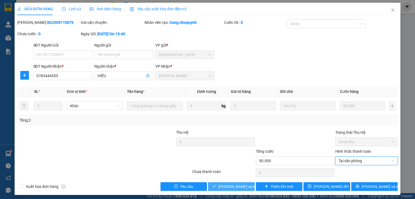
click at [225, 186] on span "[PERSON_NAME] và [PERSON_NAME] hàng" at bounding box center [254, 186] width 73 height 6
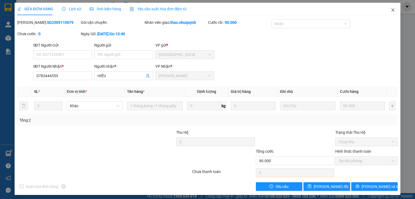
drag, startPoint x: 390, startPoint y: 10, endPoint x: 183, endPoint y: 6, distance: 207.1
click at [391, 11] on icon "close" at bounding box center [393, 10] width 4 height 4
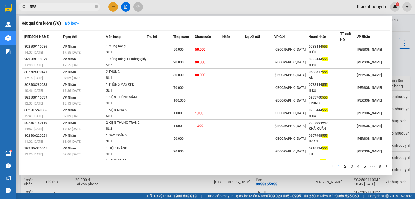
click at [96, 7] on icon "close-circle" at bounding box center [96, 6] width 3 height 3
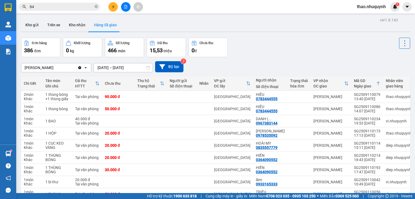
type input "844"
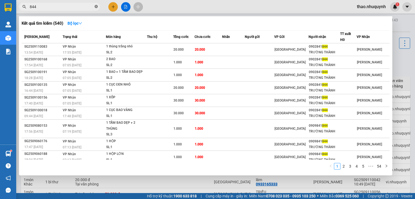
click at [96, 7] on icon "close-circle" at bounding box center [96, 6] width 3 height 3
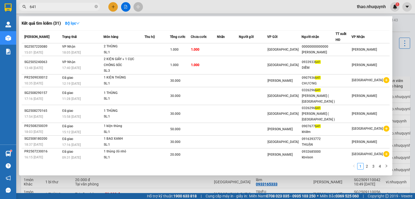
click at [49, 6] on input "641" at bounding box center [62, 7] width 64 height 6
click at [48, 6] on input "641" at bounding box center [62, 7] width 64 height 6
type input "679"
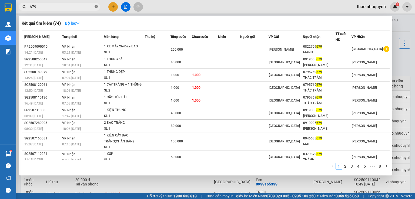
click at [95, 5] on span at bounding box center [96, 6] width 3 height 5
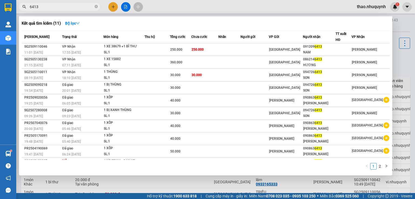
type input "6413"
click at [126, 6] on div at bounding box center [207, 99] width 415 height 199
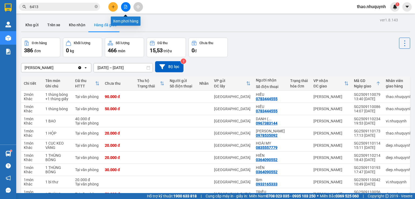
click at [122, 8] on button at bounding box center [125, 6] width 9 height 9
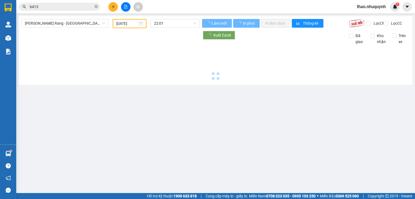
type input "12/09/2025"
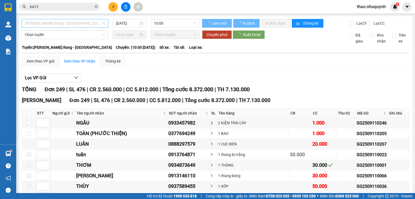
click at [98, 23] on span "Phan Rang - Sài Gòn" at bounding box center [65, 23] width 80 height 8
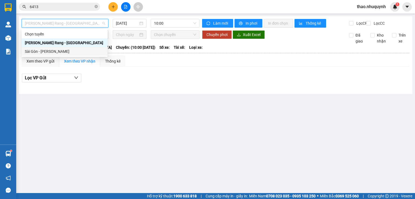
click at [50, 52] on div "Sài Gòn - Phan Rang" at bounding box center [64, 51] width 79 height 6
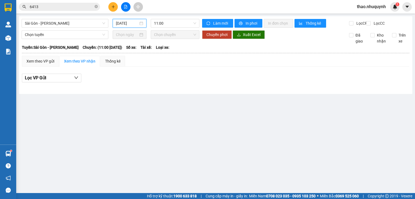
click at [134, 24] on input "12/09/2025" at bounding box center [127, 23] width 22 height 6
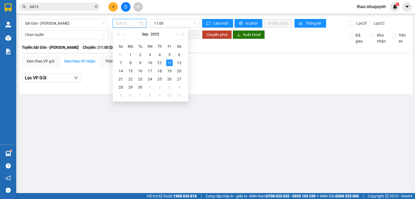
click at [158, 63] on div "11" at bounding box center [160, 62] width 6 height 6
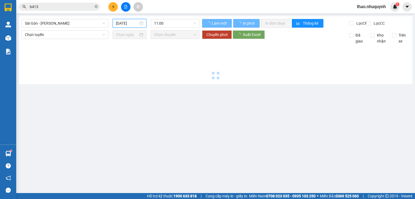
type input "11/09/2025"
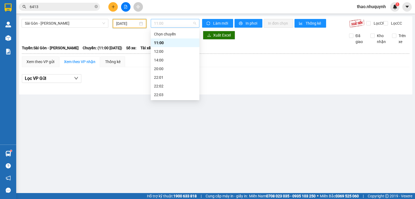
click at [178, 25] on span "11:00" at bounding box center [175, 23] width 42 height 8
click at [160, 77] on div "22:01" at bounding box center [175, 77] width 42 height 6
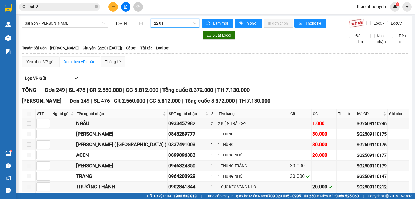
click at [29, 116] on span at bounding box center [29, 113] width 4 height 4
click at [30, 116] on span at bounding box center [29, 113] width 4 height 4
drag, startPoint x: 96, startPoint y: 6, endPoint x: 102, endPoint y: 5, distance: 6.2
click at [101, 5] on div "6413" at bounding box center [52, 7] width 105 height 8
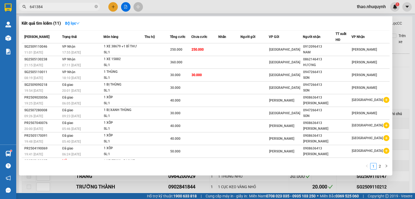
type input "6413844"
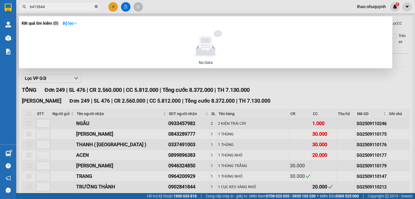
click at [97, 6] on icon "close-circle" at bounding box center [96, 6] width 3 height 3
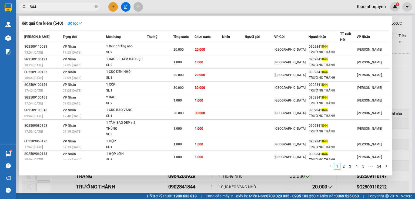
type input "844"
click at [95, 6] on icon "close-circle" at bounding box center [96, 6] width 3 height 3
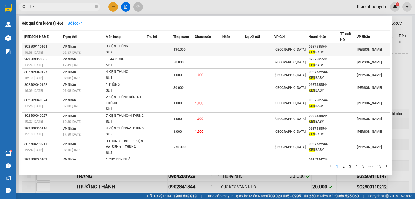
type input "ken"
click at [164, 48] on td at bounding box center [160, 49] width 26 height 13
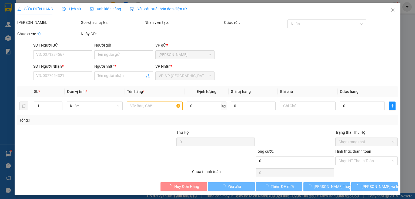
type input "0937585544"
type input "KEN BABY"
type input "130.000"
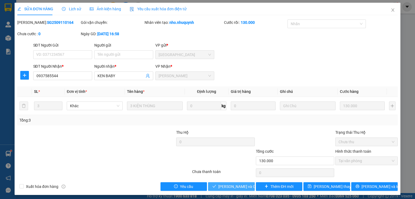
drag, startPoint x: 226, startPoint y: 186, endPoint x: 253, endPoint y: 129, distance: 63.4
click at [225, 186] on span "[PERSON_NAME] và [PERSON_NAME] hàng" at bounding box center [244, 186] width 52 height 6
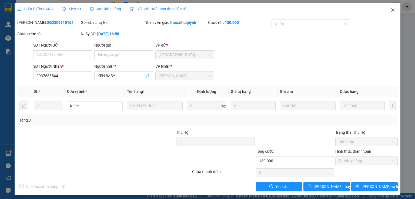
click at [392, 10] on icon "close" at bounding box center [393, 9] width 3 height 3
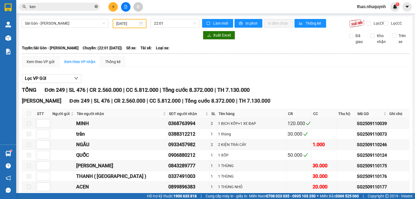
click at [95, 7] on icon "close-circle" at bounding box center [96, 6] width 3 height 3
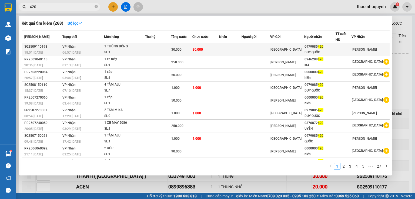
type input "420"
click at [115, 46] on div "1 THÙNG BÓNG" at bounding box center [124, 47] width 41 height 6
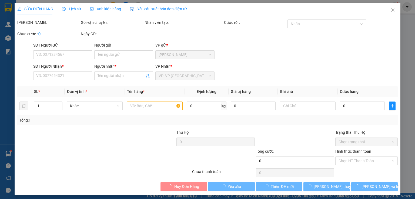
type input "0979085420"
type input "DUY QUỐC"
type input "30.000"
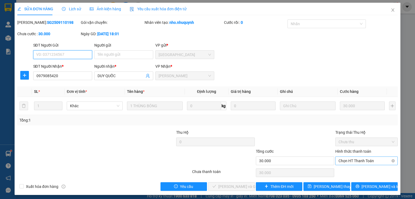
click at [348, 158] on span "Chọn HT Thanh Toán" at bounding box center [367, 161] width 56 height 8
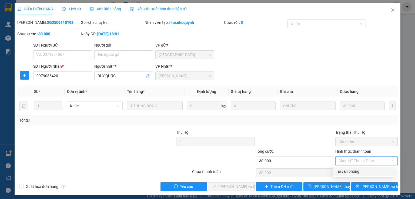
click at [347, 169] on div "Tại văn phòng" at bounding box center [364, 171] width 56 height 6
type input "0"
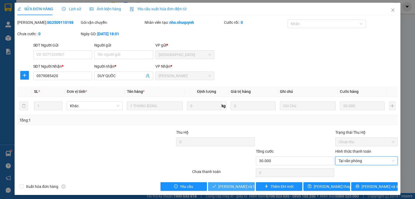
click at [237, 184] on span "[PERSON_NAME] và [PERSON_NAME] hàng" at bounding box center [244, 186] width 52 height 6
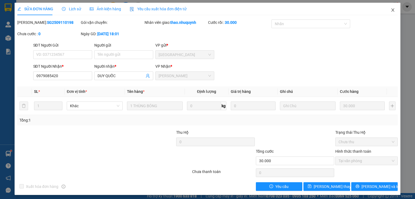
click at [391, 9] on icon "close" at bounding box center [393, 10] width 4 height 4
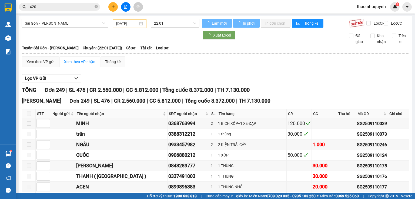
drag, startPoint x: 96, startPoint y: 7, endPoint x: 64, endPoint y: 1, distance: 33.0
click at [95, 7] on icon "close-circle" at bounding box center [96, 6] width 3 height 3
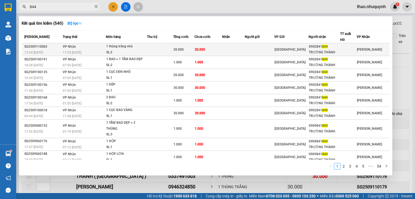
type input "844"
click at [156, 46] on td at bounding box center [160, 49] width 26 height 13
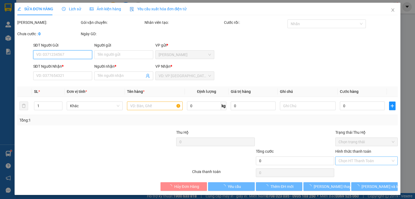
type input "0902841844"
type input "TRƯỜNG THÀNH"
type input "20.000"
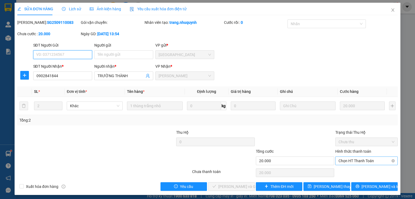
click at [343, 160] on span "Chọn HT Thanh Toán" at bounding box center [367, 161] width 56 height 8
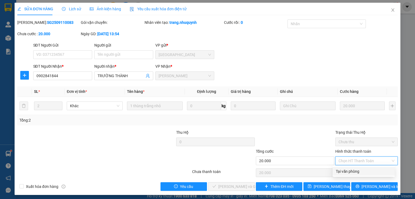
click at [343, 172] on div "Tại văn phòng" at bounding box center [364, 171] width 56 height 6
type input "0"
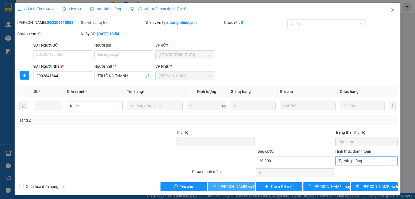
click at [232, 185] on span "[PERSON_NAME] và [PERSON_NAME] hàng" at bounding box center [244, 186] width 52 height 6
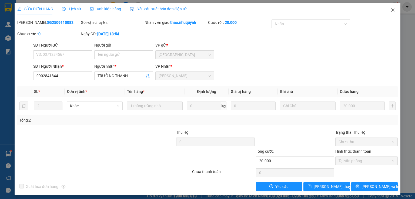
click at [392, 10] on icon "close" at bounding box center [393, 10] width 4 height 4
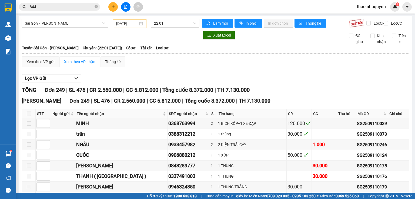
click at [390, 9] on div "thao.nhuquynh 1" at bounding box center [376, 6] width 47 height 9
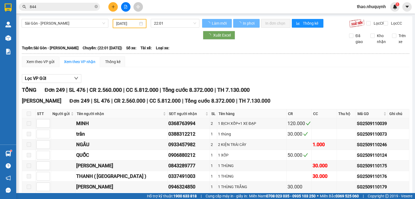
click at [97, 5] on span at bounding box center [96, 6] width 3 height 5
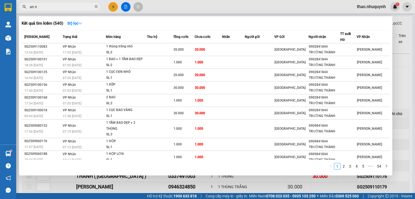
type input "an ng"
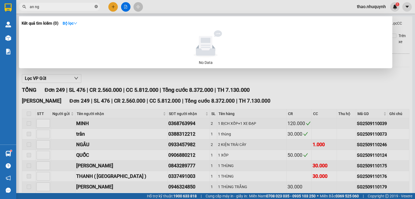
click at [97, 5] on icon "close-circle" at bounding box center [96, 6] width 3 height 3
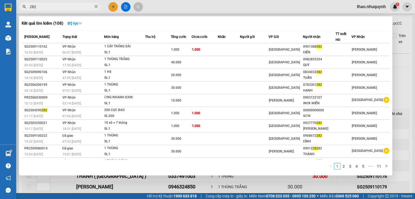
type input "282"
click at [96, 8] on icon "close-circle" at bounding box center [96, 6] width 3 height 3
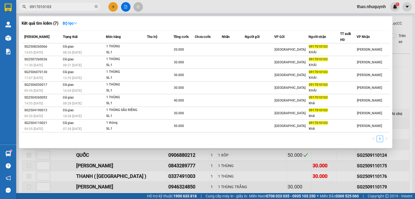
type input "0917010103"
click at [96, 7] on icon "close-circle" at bounding box center [96, 6] width 3 height 3
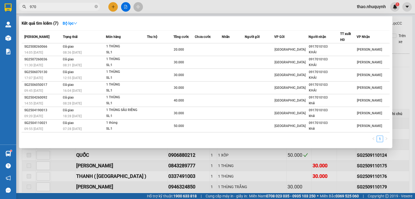
type input "9706"
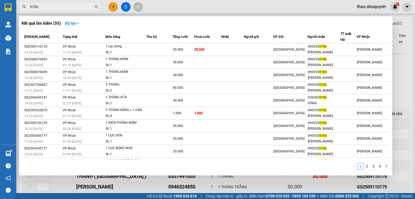
drag, startPoint x: 96, startPoint y: 6, endPoint x: 82, endPoint y: 6, distance: 14.3
click at [96, 6] on icon "close-circle" at bounding box center [96, 6] width 3 height 3
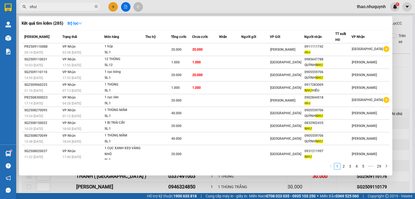
type input "như"
click at [95, 6] on icon "close-circle" at bounding box center [96, 6] width 3 height 3
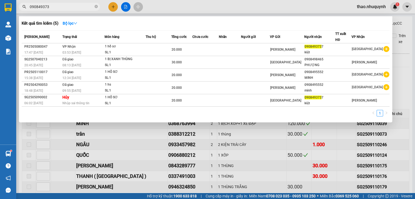
type input "0908493737"
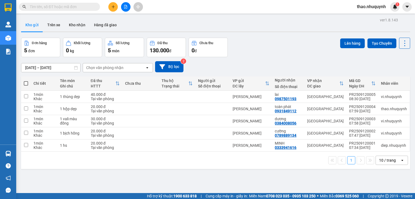
click at [77, 5] on input "text" at bounding box center [62, 7] width 64 height 6
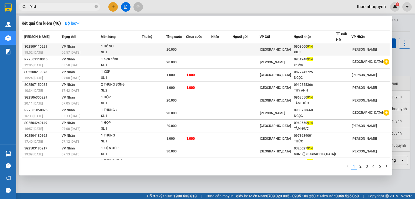
type input "914"
click at [97, 48] on td "[PERSON_NAME] 06:57 [DATE]" at bounding box center [80, 49] width 41 height 13
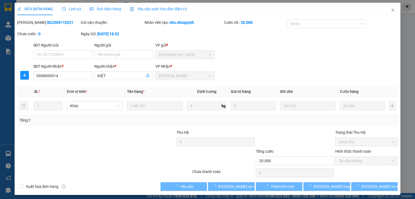
type input "0908000914"
type input "KIỆT"
type input "20.000"
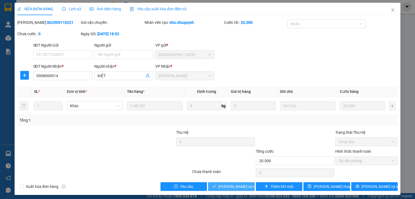
click at [222, 185] on span "[PERSON_NAME] và [PERSON_NAME] hàng" at bounding box center [254, 186] width 73 height 6
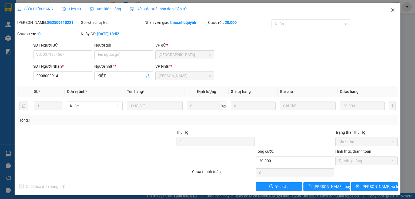
click at [391, 11] on icon "close" at bounding box center [393, 10] width 4 height 4
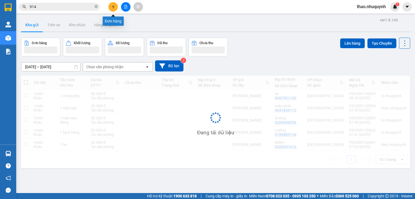
click at [111, 7] on icon "plus" at bounding box center [113, 7] width 4 height 4
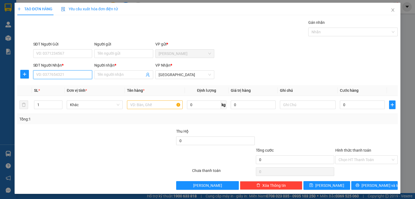
click at [80, 74] on input "SĐT Người Nhận *" at bounding box center [62, 74] width 59 height 9
type input "0000000000"
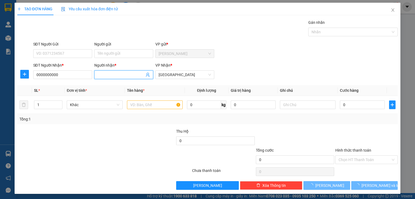
click at [124, 74] on input "Người nhận *" at bounding box center [121, 75] width 47 height 6
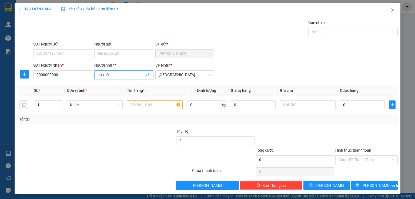
type input "an xuân"
type input "0335325953"
type input "LÂM ( AN XUÂN )"
drag, startPoint x: 136, startPoint y: 72, endPoint x: 78, endPoint y: 71, distance: 58.2
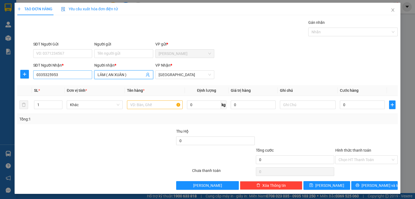
click at [78, 71] on div "SĐT Người [PERSON_NAME] * 0335325953 Người [PERSON_NAME] * [PERSON_NAME] ( AN […" at bounding box center [215, 71] width 367 height 19
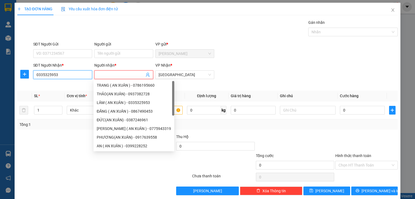
drag, startPoint x: 65, startPoint y: 73, endPoint x: 12, endPoint y: 71, distance: 52.5
click at [15, 72] on div "TẠO ĐƠN HÀNG Yêu cầu xuất [PERSON_NAME] điện tử Transit Pickup Surcharge Ids Tr…" at bounding box center [208, 101] width 386 height 196
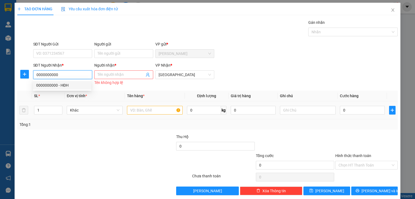
type input "0000000000"
click at [143, 110] on input "text" at bounding box center [155, 110] width 56 height 9
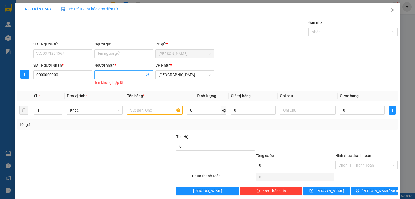
click at [118, 72] on input "Người nhận *" at bounding box center [121, 75] width 47 height 6
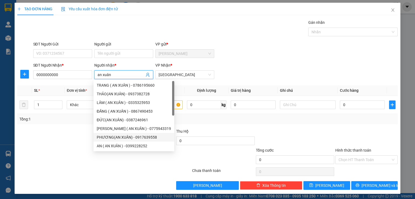
type input "an xuân"
click at [69, 148] on div at bounding box center [72, 156] width 111 height 19
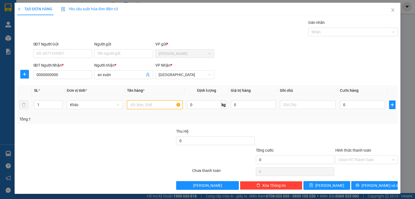
click at [163, 103] on input "text" at bounding box center [155, 104] width 56 height 9
type input "1 xe ( hôm qa)"
click at [350, 105] on input "0" at bounding box center [362, 104] width 45 height 9
type input "2"
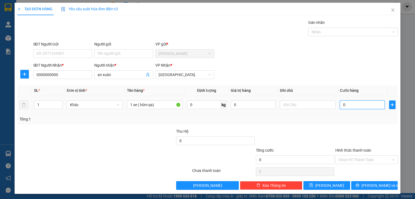
type input "2"
type input "24"
type input "240"
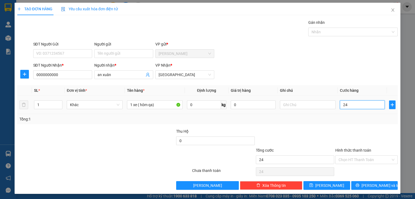
type input "240"
type input "2.400"
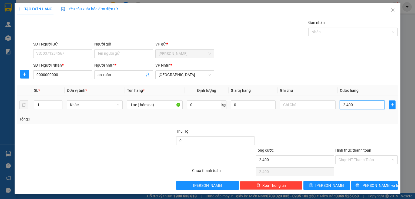
type input "24.000"
type input "240.000"
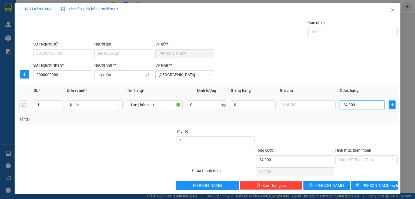
type input "240.000"
type input "2.400.000"
type input "240.000"
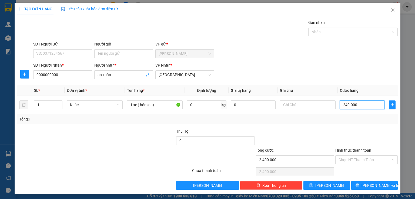
type input "240.000"
click at [348, 160] on input "Hình thức thanh toán" at bounding box center [365, 159] width 52 height 8
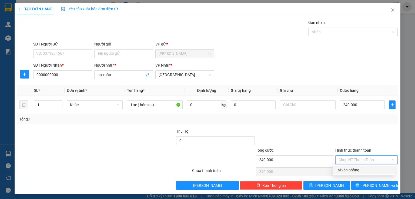
click at [350, 169] on div "Tại văn phòng" at bounding box center [364, 170] width 56 height 6
type input "0"
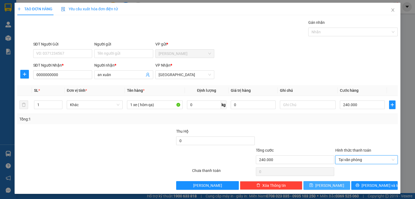
click at [313, 183] on button "[PERSON_NAME]" at bounding box center [327, 185] width 47 height 9
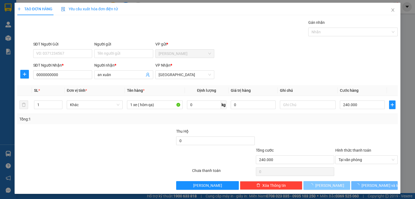
type input "0"
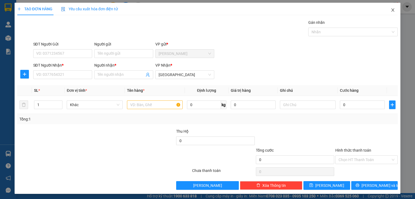
click at [391, 11] on icon "close" at bounding box center [393, 10] width 4 height 4
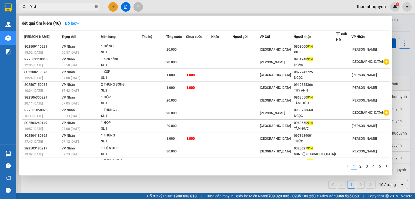
click at [96, 6] on icon "close-circle" at bounding box center [96, 6] width 3 height 3
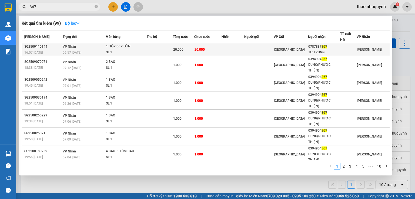
type input "367"
click at [117, 51] on div "SL: 1" at bounding box center [126, 52] width 41 height 6
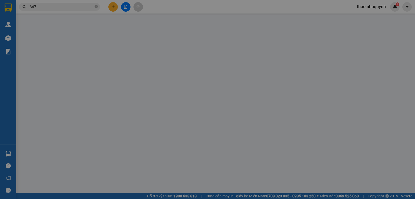
type input "0787887367"
type input "TƯ TRUNG"
type input "20.000"
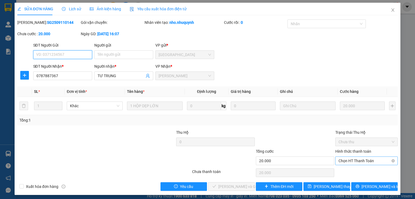
click at [349, 160] on span "Chọn HT Thanh Toán" at bounding box center [367, 161] width 56 height 8
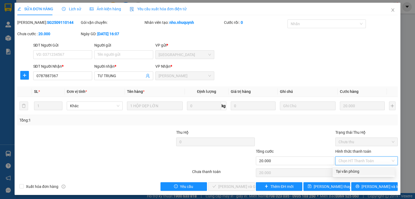
click at [347, 170] on div "Tại văn phòng" at bounding box center [364, 171] width 56 height 6
type input "0"
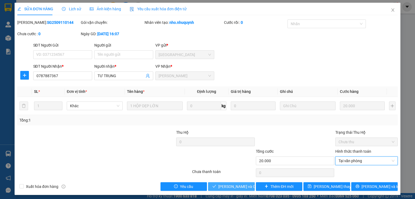
click at [228, 186] on span "[PERSON_NAME] và [PERSON_NAME] hàng" at bounding box center [254, 186] width 73 height 6
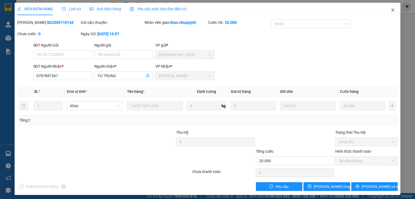
click at [391, 11] on icon "close" at bounding box center [393, 10] width 4 height 4
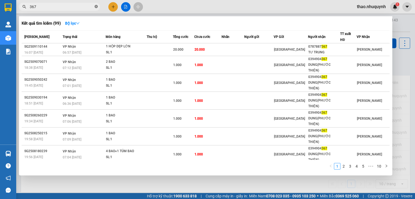
click at [96, 6] on icon "close-circle" at bounding box center [96, 6] width 3 height 3
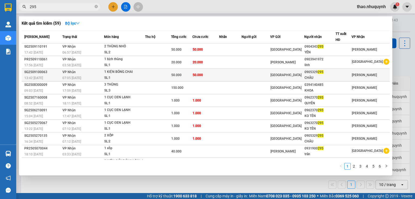
type input "295"
click at [131, 75] on div "SL: 1" at bounding box center [124, 78] width 41 height 6
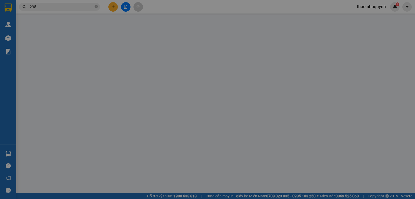
type input "0905329295"
type input "CHÂU"
type input "50.000"
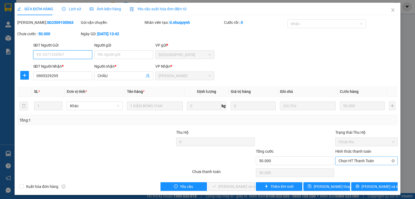
click at [346, 161] on span "Chọn HT Thanh Toán" at bounding box center [367, 161] width 56 height 8
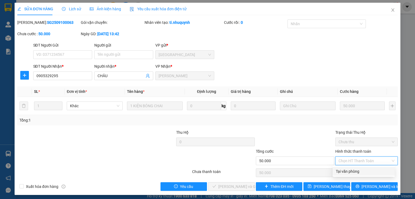
drag, startPoint x: 347, startPoint y: 169, endPoint x: 337, endPoint y: 170, distance: 9.8
click at [347, 169] on div "Tại văn phòng" at bounding box center [364, 171] width 56 height 6
type input "0"
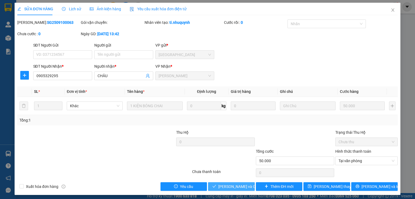
drag, startPoint x: 225, startPoint y: 187, endPoint x: 231, endPoint y: 153, distance: 34.9
click at [225, 187] on span "[PERSON_NAME] và [PERSON_NAME] hàng" at bounding box center [254, 186] width 73 height 6
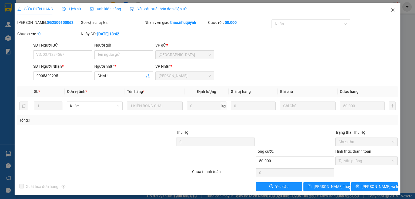
click at [392, 10] on icon "close" at bounding box center [393, 9] width 3 height 3
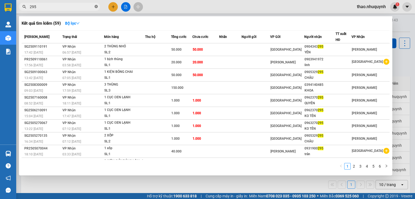
click at [95, 7] on icon "close-circle" at bounding box center [96, 6] width 3 height 3
type input "1079"
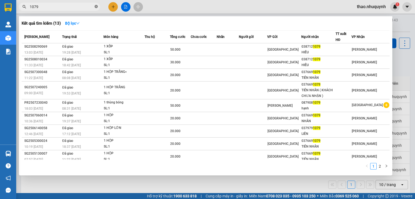
click at [96, 6] on icon "close-circle" at bounding box center [96, 6] width 3 height 3
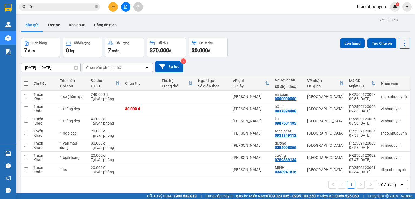
type input "0"
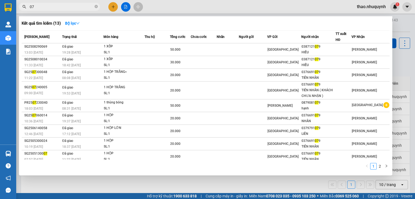
type input "079"
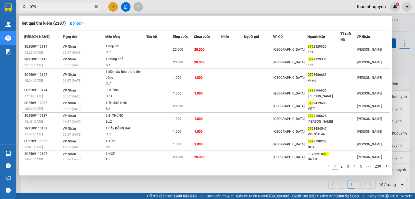
click at [95, 6] on icon "close-circle" at bounding box center [96, 6] width 3 height 3
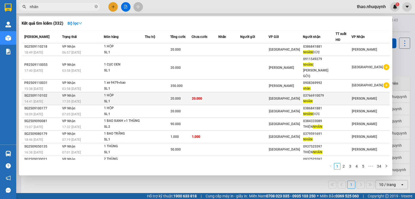
type input "nhân"
click at [218, 92] on td "20.000" at bounding box center [205, 98] width 27 height 13
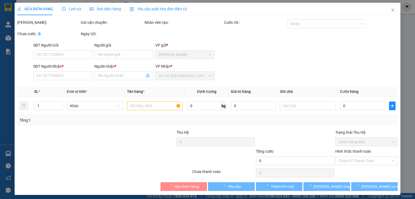
type input "03766910079"
type input "NHÂN"
type input "20.000"
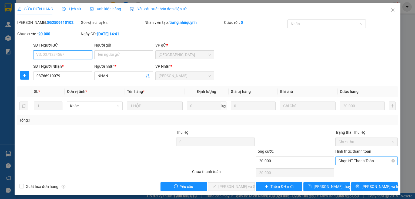
click at [350, 159] on span "Chọn HT Thanh Toán" at bounding box center [367, 161] width 56 height 8
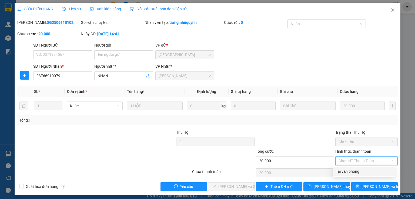
click at [343, 170] on div "Tại văn phòng" at bounding box center [364, 171] width 56 height 6
type input "0"
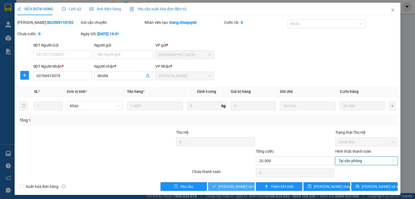
click at [220, 184] on span "[PERSON_NAME] và [PERSON_NAME] hàng" at bounding box center [254, 186] width 73 height 6
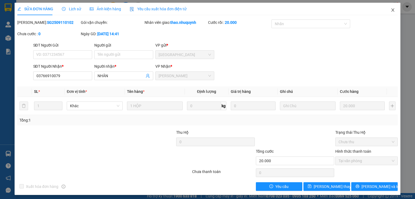
click at [392, 9] on icon "close" at bounding box center [393, 9] width 3 height 3
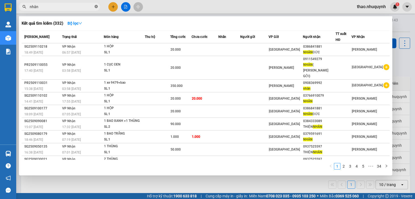
click at [96, 5] on icon "close-circle" at bounding box center [96, 6] width 3 height 3
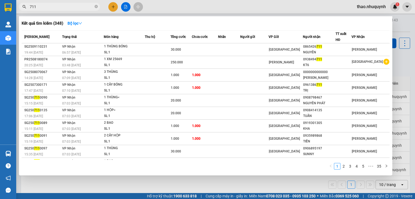
type input "711"
click at [112, 7] on div at bounding box center [207, 99] width 415 height 199
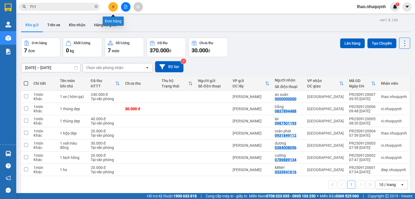
click at [112, 6] on icon "plus" at bounding box center [113, 7] width 4 height 4
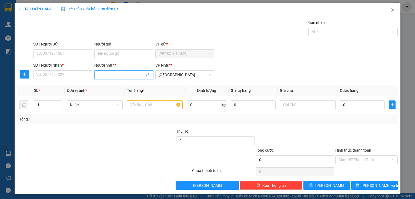
click at [109, 74] on input "Người nhận *" at bounding box center [121, 75] width 47 height 6
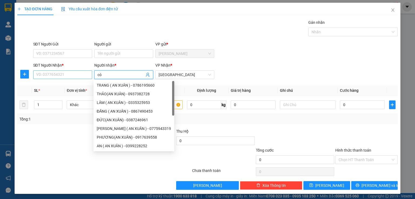
type input "có"
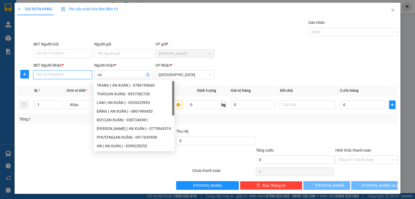
click at [65, 76] on input "SĐT Người Nhận *" at bounding box center [62, 74] width 59 height 9
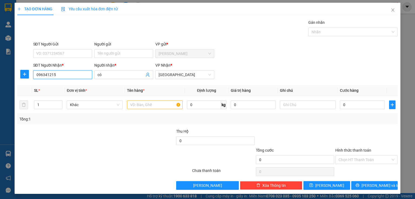
type input "0963412159"
click at [52, 87] on div "0963412159 - CÓ" at bounding box center [62, 85] width 52 height 6
type input "CÓ"
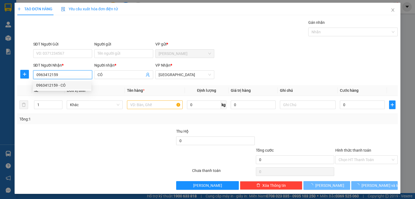
type input "20.000"
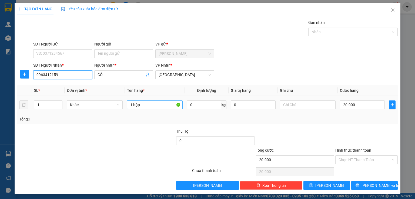
type input "0963412159"
click at [148, 104] on input "1 hộp" at bounding box center [155, 104] width 56 height 9
type input "1 thùng vàng"
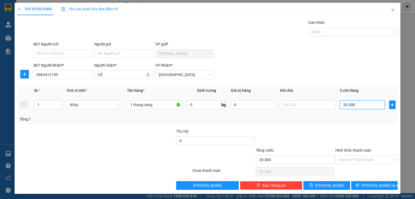
click at [364, 107] on input "20.000" at bounding box center [362, 104] width 45 height 9
type input "3"
type input "30"
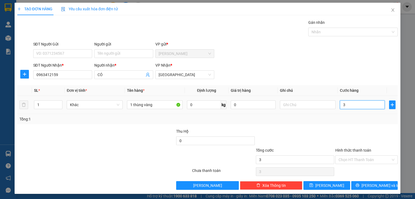
type input "30"
type input "300"
type input "3.000"
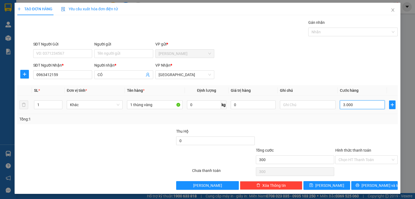
type input "3.000"
type input "30.000"
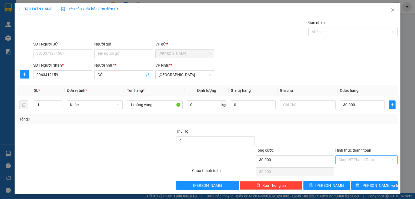
click at [354, 157] on input "Hình thức thanh toán" at bounding box center [365, 159] width 52 height 8
click at [350, 171] on div "Tại văn phòng" at bounding box center [364, 170] width 56 height 6
type input "0"
click at [356, 184] on button "[PERSON_NAME] và In" at bounding box center [375, 185] width 47 height 9
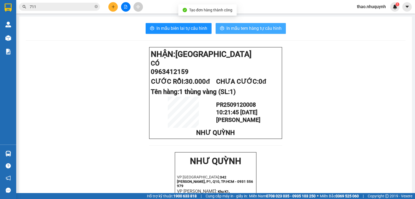
click at [251, 28] on span "In mẫu tem hàng tự cấu hình" at bounding box center [254, 28] width 55 height 7
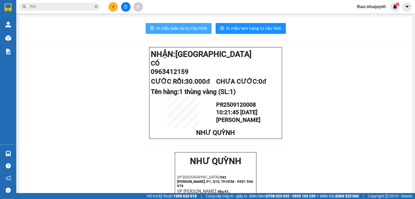
click at [178, 25] on span "In mẫu biên lai tự cấu hình" at bounding box center [182, 28] width 51 height 7
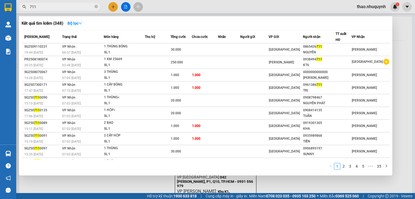
drag, startPoint x: 79, startPoint y: 2, endPoint x: 76, endPoint y: 7, distance: 5.1
click at [78, 3] on span "711" at bounding box center [59, 7] width 81 height 8
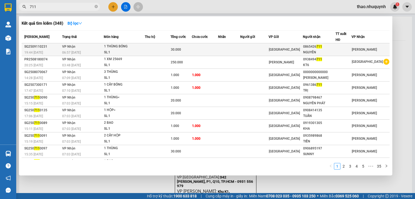
click at [102, 50] on div "06:57 [DATE]" at bounding box center [82, 52] width 41 height 6
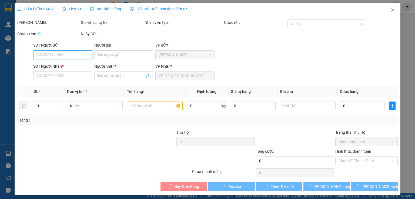
type input "0865426711"
type input "NGUYÊN"
type input "30.000"
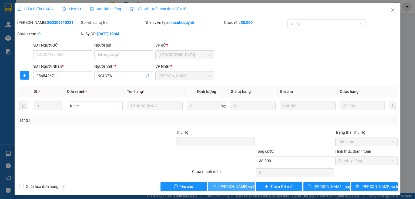
click at [222, 185] on span "[PERSON_NAME] và [PERSON_NAME] hàng" at bounding box center [254, 186] width 73 height 6
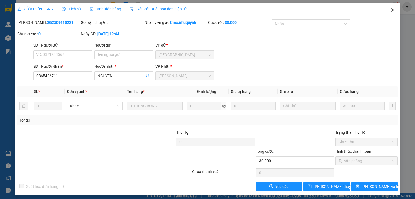
click at [391, 10] on icon "close" at bounding box center [393, 10] width 4 height 4
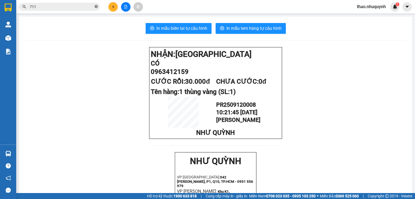
click at [96, 6] on icon "close-circle" at bounding box center [96, 6] width 3 height 3
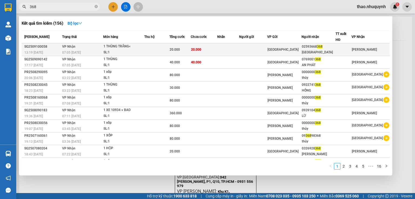
type input "368"
click at [157, 44] on td at bounding box center [156, 49] width 25 height 13
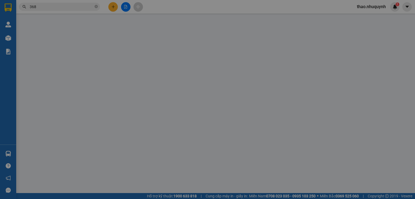
type input "02593668368"
type input "[GEOGRAPHIC_DATA]"
type input "20.000"
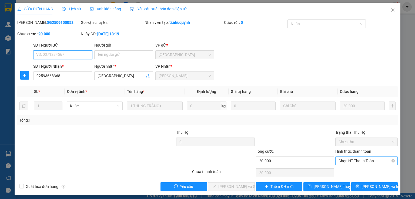
click at [343, 160] on span "Chọn HT Thanh Toán" at bounding box center [367, 161] width 56 height 8
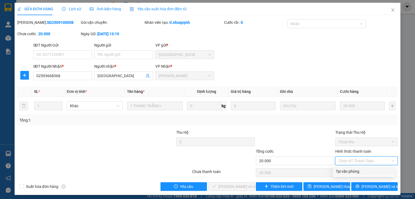
drag, startPoint x: 343, startPoint y: 164, endPoint x: 325, endPoint y: 178, distance: 22.8
click at [343, 168] on div "Tại văn phòng" at bounding box center [364, 171] width 62 height 9
type input "0"
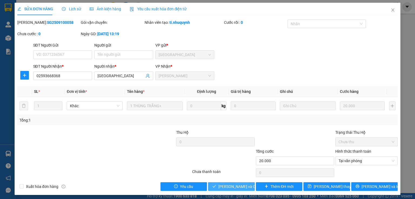
click at [233, 185] on span "[PERSON_NAME] và [PERSON_NAME] hàng" at bounding box center [254, 186] width 73 height 6
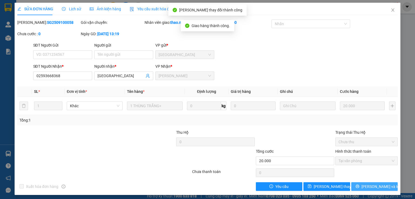
click at [371, 186] on span "[PERSON_NAME] và In" at bounding box center [381, 186] width 38 height 6
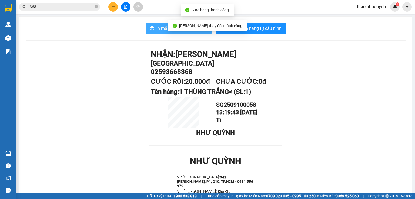
click at [172, 28] on span "In mẫu biên lai tự cấu hình" at bounding box center [182, 28] width 51 height 7
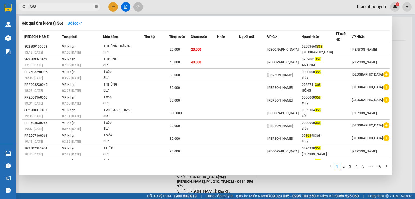
click at [97, 6] on icon "close-circle" at bounding box center [96, 6] width 3 height 3
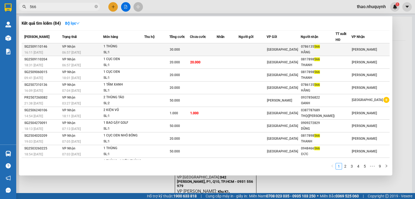
type input "566"
click at [82, 48] on td "[PERSON_NAME] 06:57 [DATE]" at bounding box center [82, 49] width 42 height 13
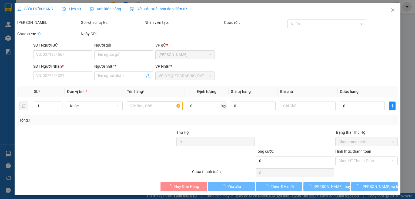
type input "0786135566"
type input "HẰNG"
type input "30.000"
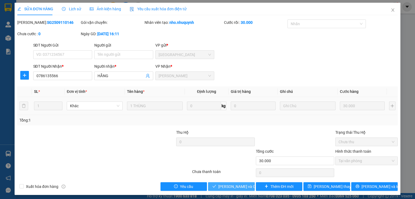
click at [223, 185] on span "[PERSON_NAME] và [PERSON_NAME] hàng" at bounding box center [254, 186] width 73 height 6
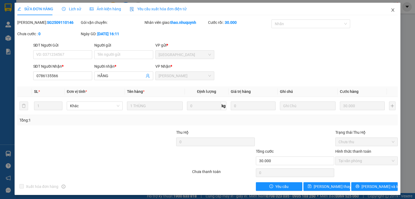
click at [391, 12] on icon "close" at bounding box center [393, 10] width 4 height 4
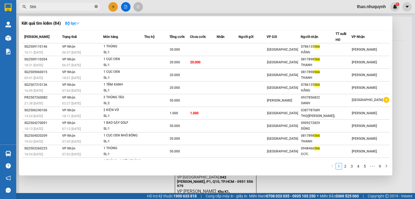
click at [95, 7] on icon "close-circle" at bounding box center [96, 6] width 3 height 3
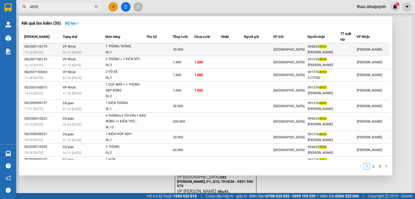
type input "4850"
click at [104, 51] on div "06:57 [DATE]" at bounding box center [84, 52] width 42 height 6
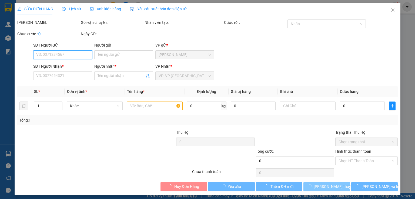
type input "0946324850"
type input "[PERSON_NAME]"
type input "30.000"
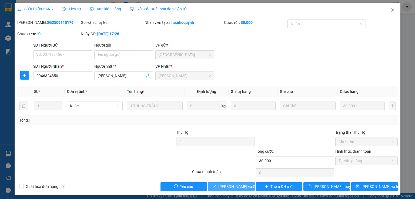
drag, startPoint x: 227, startPoint y: 188, endPoint x: 251, endPoint y: 131, distance: 61.6
click at [228, 187] on span "[PERSON_NAME] và [PERSON_NAME] hàng" at bounding box center [254, 186] width 73 height 6
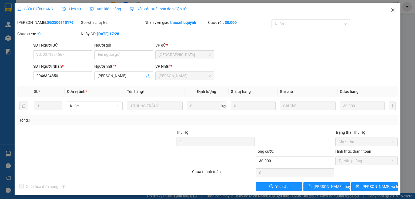
click at [391, 10] on icon "close" at bounding box center [393, 10] width 4 height 4
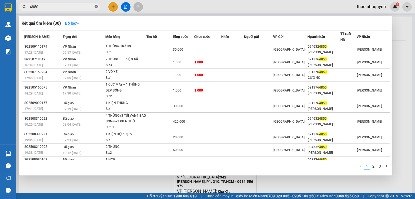
click at [96, 5] on span at bounding box center [96, 6] width 3 height 5
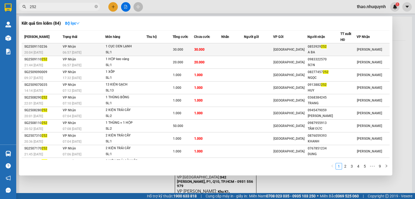
type input "252"
click at [122, 44] on div "1 CỤC ĐEN LẠNH" at bounding box center [126, 47] width 41 height 6
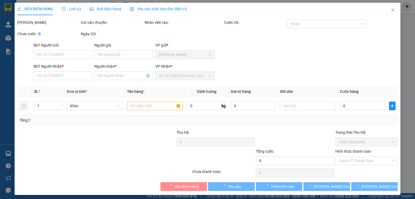
type input "0853929252"
type input "A BA"
type input "30.000"
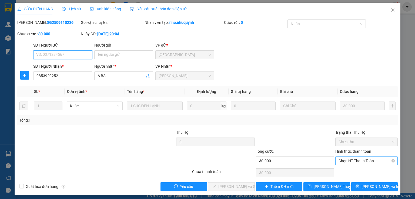
click at [344, 161] on span "Chọn HT Thanh Toán" at bounding box center [367, 161] width 56 height 8
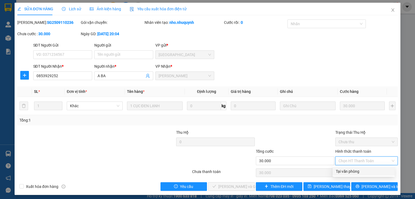
click at [343, 171] on div "Tại văn phòng" at bounding box center [364, 171] width 56 height 6
type input "0"
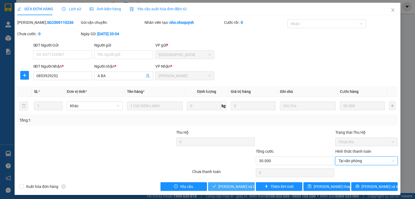
click at [226, 185] on span "[PERSON_NAME] và [PERSON_NAME] hàng" at bounding box center [254, 186] width 73 height 6
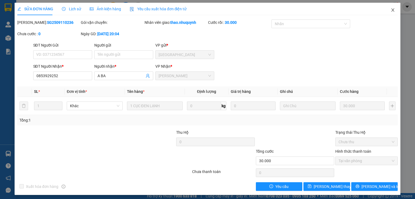
drag, startPoint x: 389, startPoint y: 9, endPoint x: 383, endPoint y: 10, distance: 6.5
click at [392, 9] on icon "close" at bounding box center [393, 9] width 3 height 3
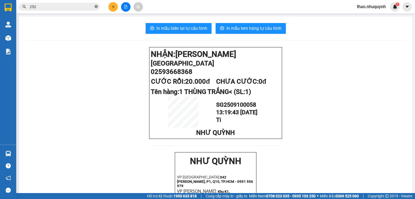
click at [96, 5] on icon "close-circle" at bounding box center [96, 6] width 3 height 3
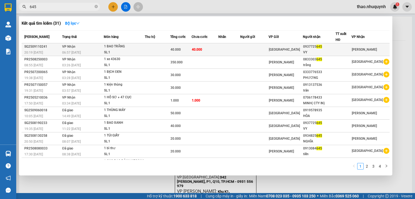
type input "645"
click at [136, 49] on div "SL: 1" at bounding box center [124, 52] width 41 height 6
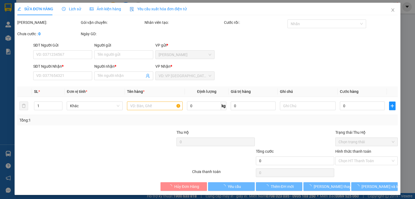
type input "0937725645"
type input "VY"
type input "40.000"
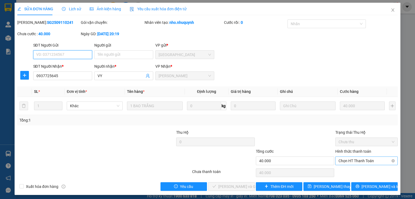
click at [343, 159] on span "Chọn HT Thanh Toán" at bounding box center [367, 161] width 56 height 8
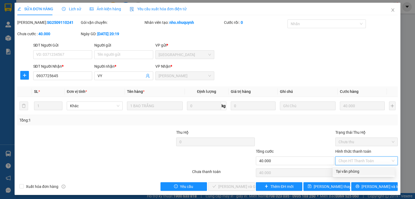
click at [346, 170] on div "Tại văn phòng" at bounding box center [364, 171] width 56 height 6
type input "0"
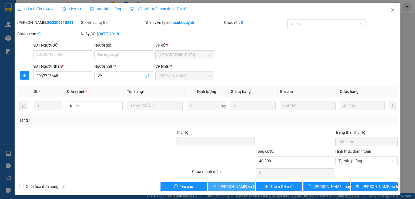
click at [229, 184] on span "[PERSON_NAME] và [PERSON_NAME] hàng" at bounding box center [254, 186] width 73 height 6
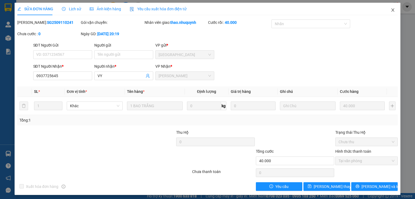
click at [391, 10] on icon "close" at bounding box center [393, 10] width 4 height 4
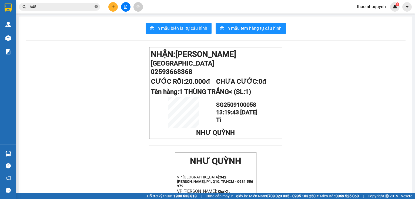
click at [96, 4] on span at bounding box center [96, 6] width 3 height 5
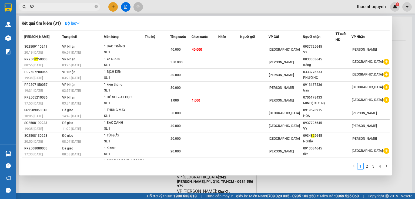
type input "823"
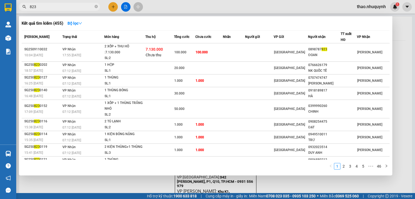
click at [96, 6] on icon "close-circle" at bounding box center [96, 6] width 3 height 3
type input "234"
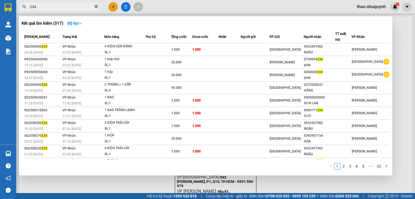
click at [97, 8] on icon "close-circle" at bounding box center [96, 6] width 3 height 3
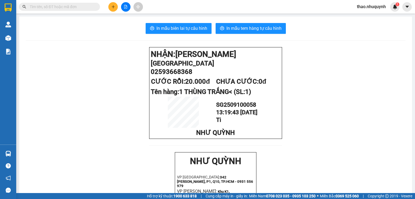
click at [85, 8] on input "text" at bounding box center [62, 7] width 64 height 6
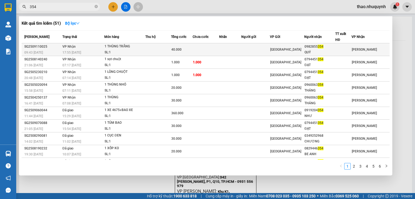
type input "354"
click at [111, 45] on div "1 THÙNG TRẮNG" at bounding box center [125, 47] width 41 height 6
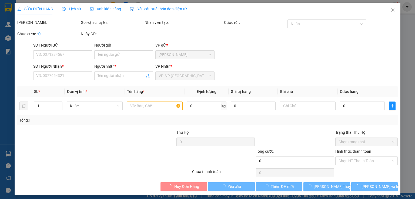
type input "0982855354"
type input "QUÝ"
type input "40.000"
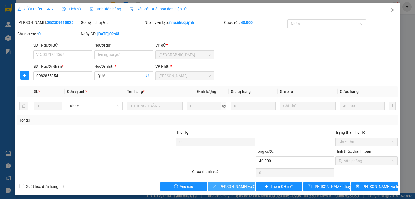
click at [222, 185] on span "[PERSON_NAME] và [PERSON_NAME] hàng" at bounding box center [254, 186] width 73 height 6
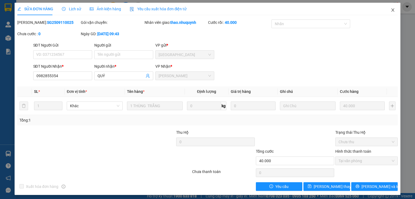
click at [391, 9] on icon "close" at bounding box center [393, 10] width 4 height 4
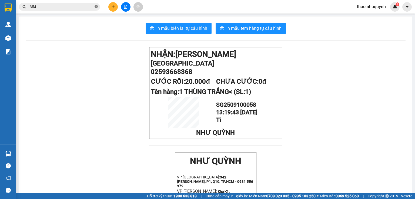
drag, startPoint x: 98, startPoint y: 7, endPoint x: 89, endPoint y: 4, distance: 8.8
click at [97, 7] on icon "close-circle" at bounding box center [96, 6] width 3 height 3
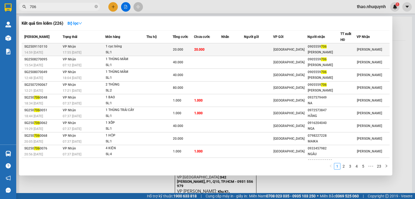
type input "706"
click at [124, 50] on div "SL: 1" at bounding box center [126, 52] width 41 height 6
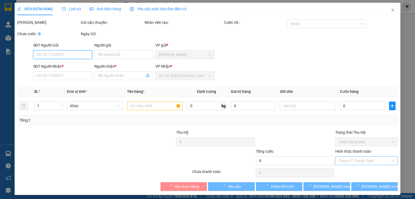
type input "0905559706"
type input "[PERSON_NAME]"
type input "20.000"
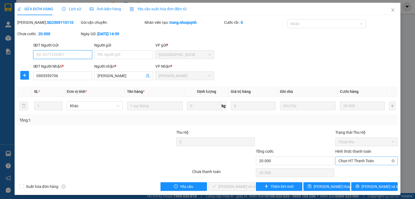
click at [345, 159] on span "Chọn HT Thanh Toán" at bounding box center [367, 161] width 56 height 8
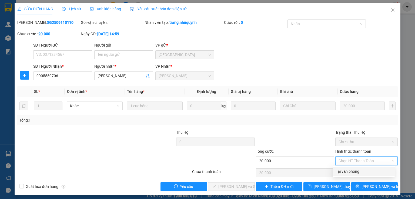
click at [345, 171] on div "Tại văn phòng" at bounding box center [364, 171] width 56 height 6
type input "0"
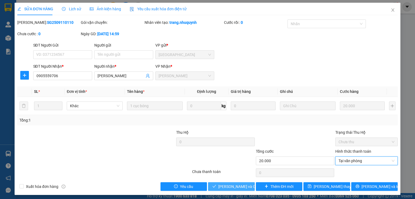
click at [228, 186] on span "[PERSON_NAME] và [PERSON_NAME] hàng" at bounding box center [254, 186] width 73 height 6
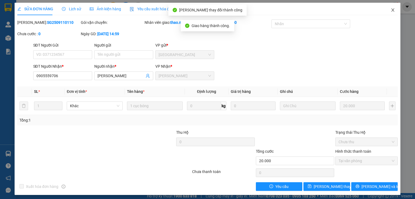
drag, startPoint x: 391, startPoint y: 10, endPoint x: 211, endPoint y: 1, distance: 180.3
click at [391, 10] on icon "close" at bounding box center [393, 10] width 4 height 4
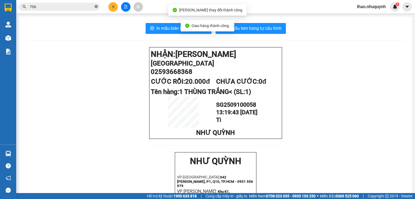
click at [96, 6] on icon "close-circle" at bounding box center [96, 6] width 3 height 3
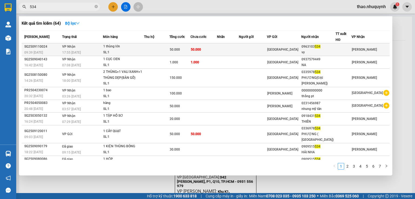
type input "534"
click at [121, 48] on div "1 thùng lớn" at bounding box center [123, 47] width 41 height 6
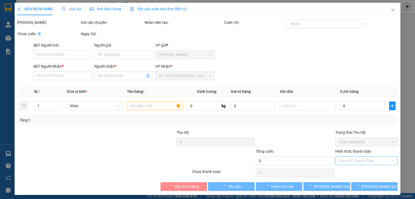
type input "0963103534"
type input "vy"
type input "50.000"
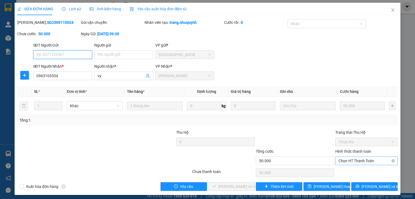
click at [346, 158] on span "Chọn HT Thanh Toán" at bounding box center [367, 161] width 56 height 8
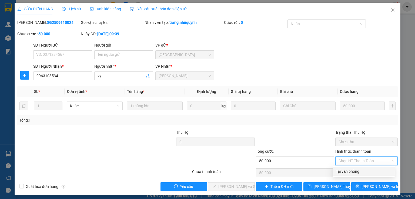
click at [350, 174] on div "Tại văn phòng" at bounding box center [364, 171] width 56 height 6
type input "0"
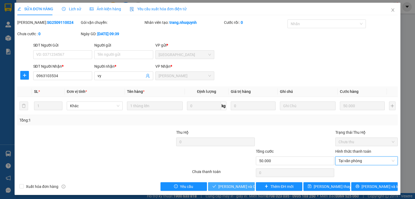
click at [232, 185] on span "[PERSON_NAME] và [PERSON_NAME] hàng" at bounding box center [254, 186] width 73 height 6
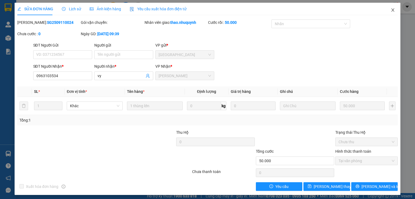
click at [392, 9] on icon "close" at bounding box center [393, 9] width 3 height 3
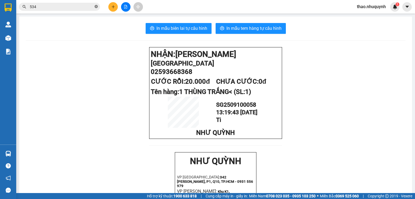
click at [96, 7] on icon "close-circle" at bounding box center [96, 6] width 3 height 3
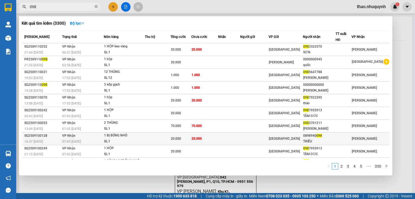
type input "098"
click at [113, 138] on div "1 BỊ BÓNG NHỎ" at bounding box center [124, 141] width 41 height 6
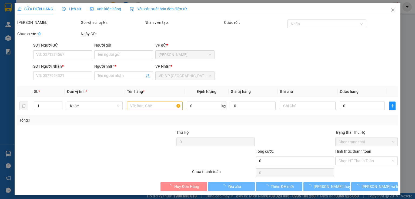
type input "0898940098"
type input "TRIỀU"
type input "20.000"
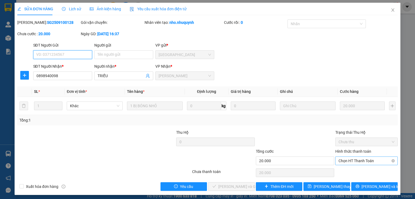
click at [349, 160] on span "Chọn HT Thanh Toán" at bounding box center [367, 161] width 56 height 8
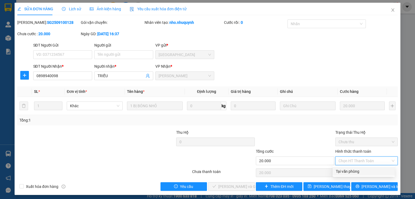
drag, startPoint x: 349, startPoint y: 168, endPoint x: 329, endPoint y: 174, distance: 20.3
click at [349, 168] on div "Tại văn phòng" at bounding box center [364, 171] width 56 height 6
type input "0"
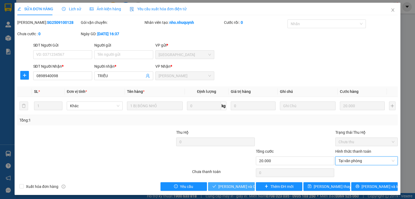
drag, startPoint x: 241, startPoint y: 186, endPoint x: 244, endPoint y: 168, distance: 18.7
click at [240, 185] on span "[PERSON_NAME] và [PERSON_NAME] hàng" at bounding box center [254, 186] width 73 height 6
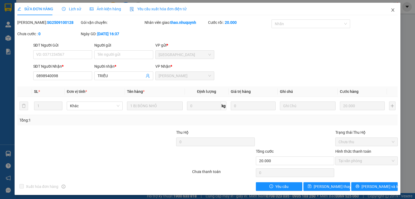
click at [391, 9] on icon "close" at bounding box center [393, 10] width 4 height 4
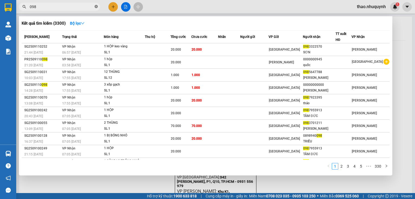
click at [97, 7] on icon "close-circle" at bounding box center [96, 6] width 3 height 3
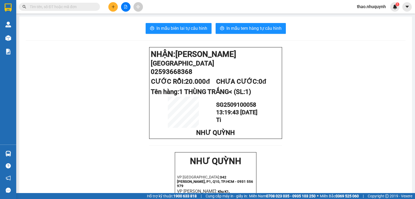
click at [78, 11] on div "Kết quả [PERSON_NAME] ( 3300 ) Bộ lọc Mã ĐH Trạng thái Món hàng Thu hộ Tổng [PE…" at bounding box center [52, 6] width 105 height 9
click at [41, 8] on input "text" at bounding box center [62, 7] width 64 height 6
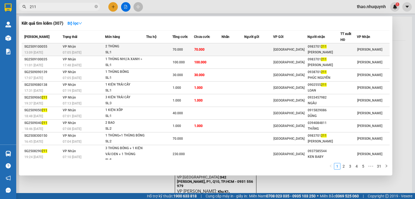
type input "211"
click at [143, 49] on div "2 THÙNG" at bounding box center [125, 49] width 41 height 6
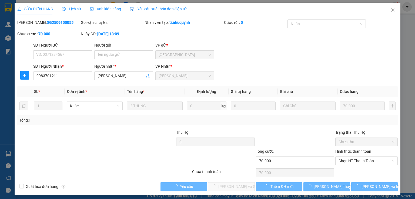
type input "0983701211"
type input "[PERSON_NAME] [PERSON_NAME]"
type input "70.000"
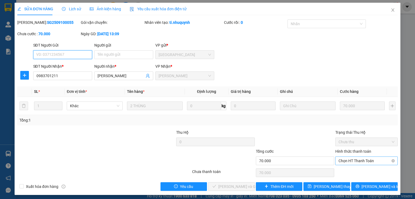
click at [350, 158] on span "Chọn HT Thanh Toán" at bounding box center [367, 161] width 56 height 8
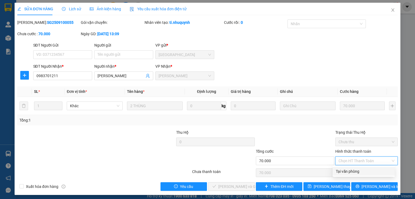
drag, startPoint x: 352, startPoint y: 172, endPoint x: 330, endPoint y: 175, distance: 21.8
click at [352, 172] on div "Tại văn phòng" at bounding box center [364, 171] width 56 height 6
type input "0"
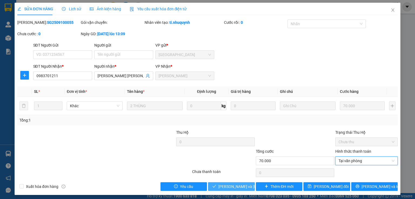
click at [222, 188] on span "[PERSON_NAME] và [PERSON_NAME] hàng" at bounding box center [254, 186] width 73 height 6
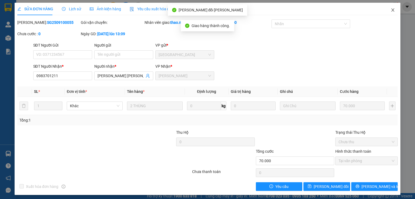
click at [391, 12] on icon "close" at bounding box center [393, 10] width 4 height 4
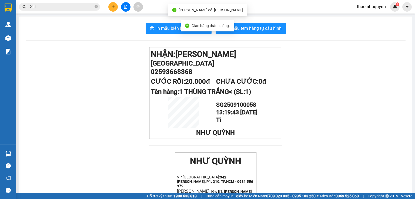
click at [79, 10] on span "211" at bounding box center [59, 7] width 81 height 8
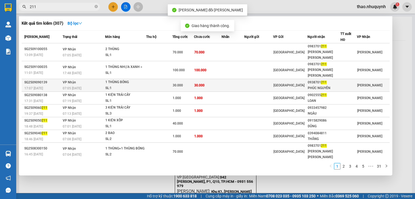
click at [173, 79] on td at bounding box center [159, 85] width 26 height 13
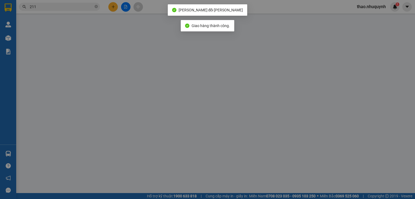
type input "0938701211"
type input "PHÚC NGUYÊN"
type input "30.000"
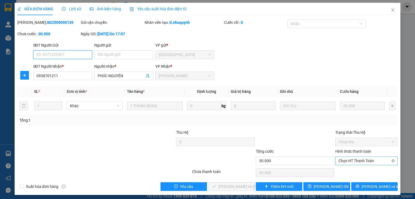
click at [344, 160] on span "Chọn HT Thanh Toán" at bounding box center [367, 161] width 56 height 8
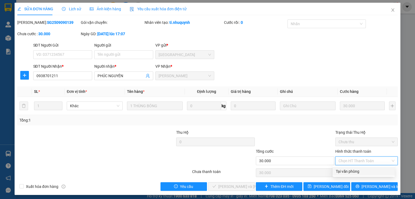
click at [342, 170] on div "Tại văn phòng" at bounding box center [364, 171] width 56 height 6
type input "0"
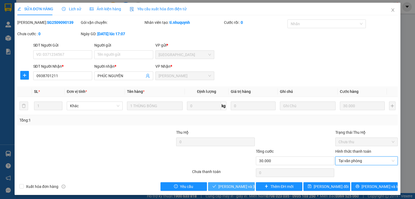
drag, startPoint x: 229, startPoint y: 185, endPoint x: 234, endPoint y: 118, distance: 67.2
click at [229, 185] on span "[PERSON_NAME] và [PERSON_NAME] hàng" at bounding box center [254, 186] width 73 height 6
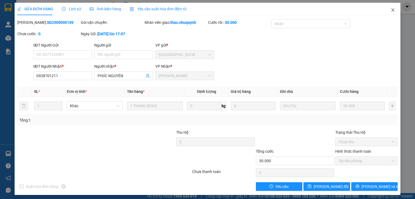
click at [392, 10] on icon "close" at bounding box center [393, 9] width 3 height 3
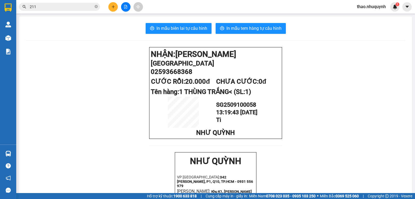
click at [44, 5] on input "211" at bounding box center [62, 7] width 64 height 6
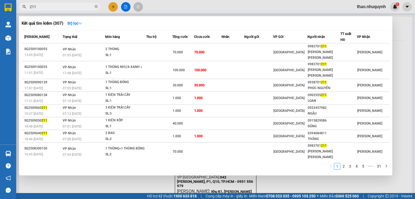
click at [114, 7] on div at bounding box center [207, 99] width 415 height 199
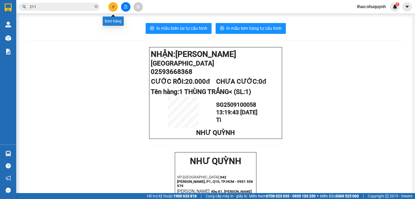
click at [114, 7] on icon "plus" at bounding box center [113, 7] width 4 height 4
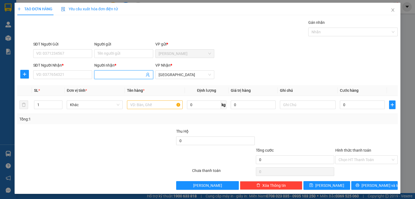
click at [98, 74] on input "Người nhận *" at bounding box center [121, 75] width 47 height 6
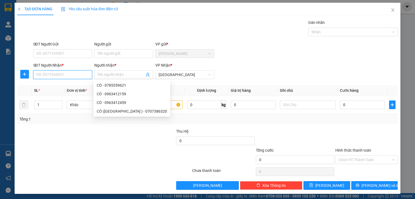
click at [73, 75] on input "SĐT Người Nhận *" at bounding box center [62, 74] width 59 height 9
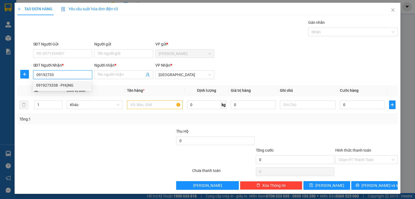
click at [60, 82] on div "0919273338 - PHỤNG" at bounding box center [62, 85] width 52 height 6
type input "0919273338"
type input "PHỤNG"
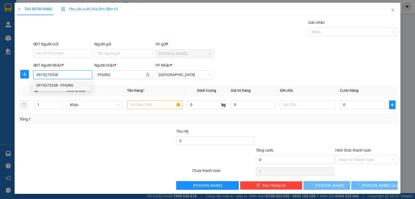
type input "30.000"
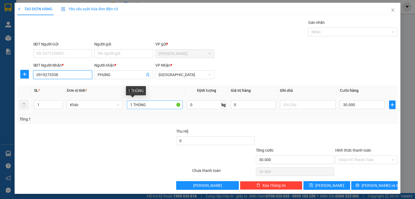
type input "0919273338"
click at [154, 105] on input "1 THÙNG" at bounding box center [155, 104] width 56 height 9
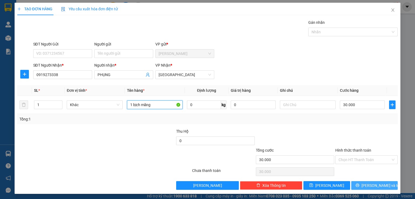
type input "1 bịch măng"
click at [355, 185] on button "[PERSON_NAME] và In" at bounding box center [375, 185] width 47 height 9
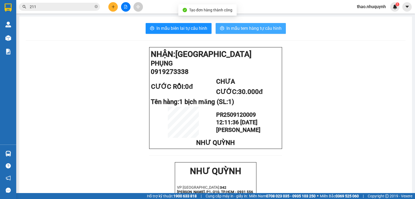
click at [238, 28] on span "In mẫu tem hàng tự cấu hình" at bounding box center [254, 28] width 55 height 7
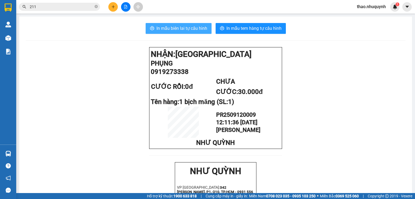
click at [180, 24] on button "In mẫu biên lai tự cấu hình" at bounding box center [179, 28] width 66 height 11
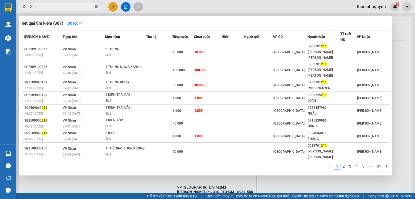
click at [95, 4] on span at bounding box center [96, 6] width 3 height 5
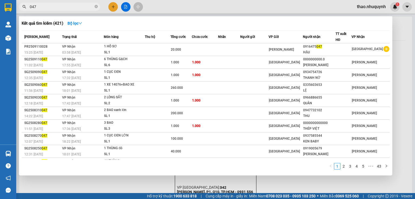
type input "047"
click at [95, 7] on icon "close-circle" at bounding box center [96, 6] width 3 height 3
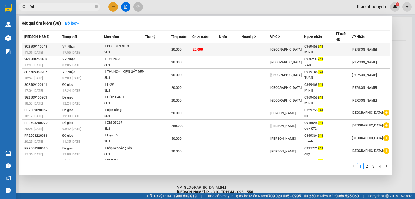
type input "941"
click at [120, 50] on div "SL: 1" at bounding box center [124, 52] width 41 height 6
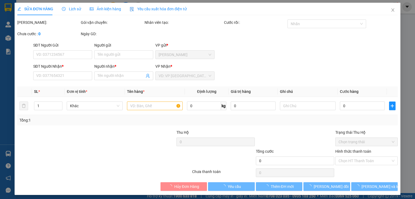
type input "0369468941"
type input "MINH"
type input "20.000"
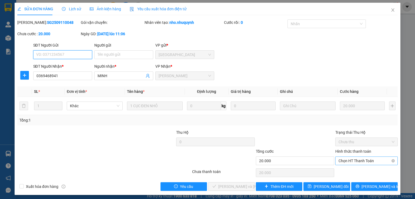
click at [350, 161] on span "Chọn HT Thanh Toán" at bounding box center [367, 161] width 56 height 8
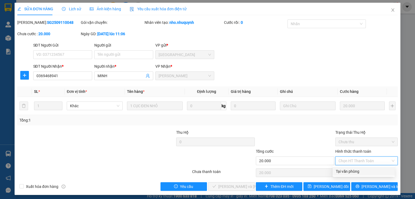
click at [347, 171] on div "Tại văn phòng" at bounding box center [364, 171] width 56 height 6
type input "0"
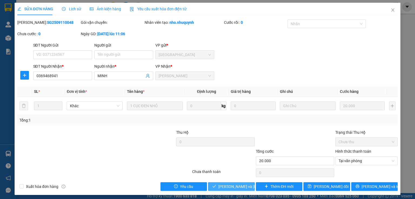
click at [223, 185] on span "[PERSON_NAME] và [PERSON_NAME] hàng" at bounding box center [254, 186] width 73 height 6
